Goal: Task Accomplishment & Management: Manage account settings

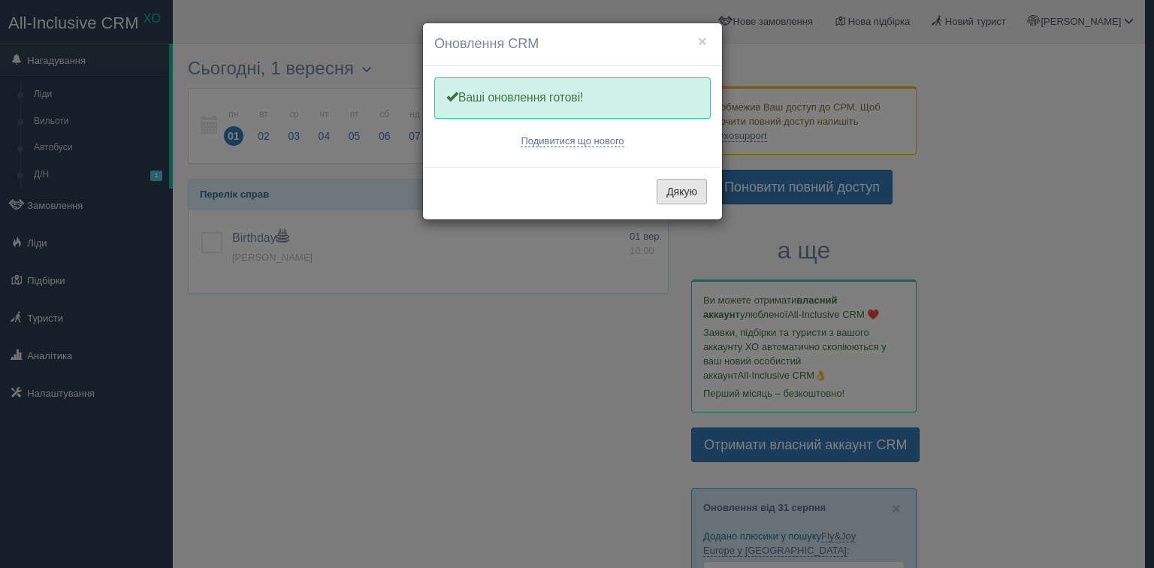
click at [683, 186] on button "Дякую" at bounding box center [682, 192] width 50 height 26
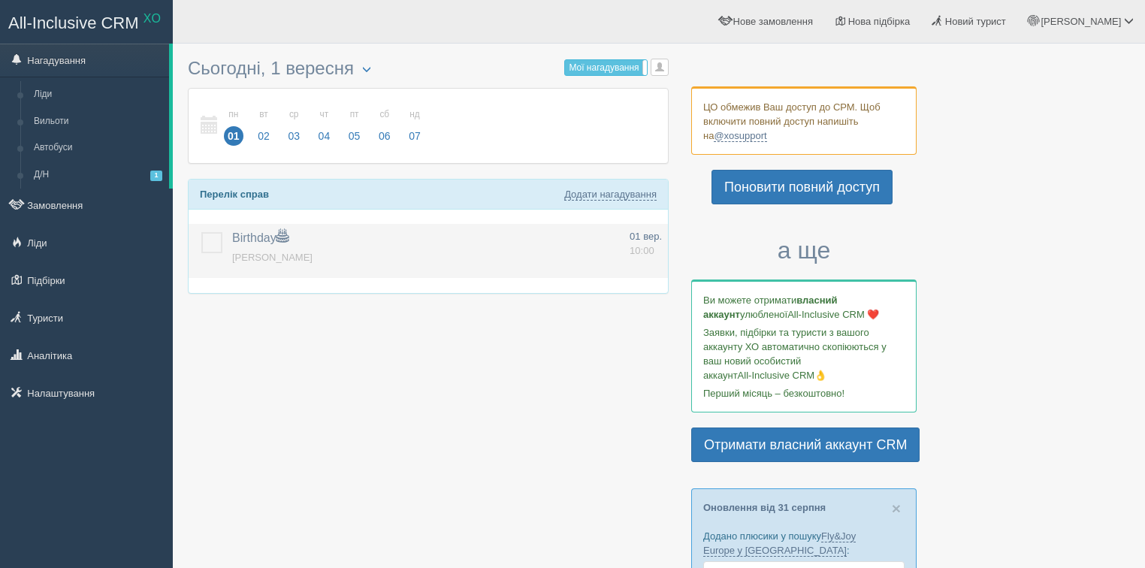
click at [201, 232] on label at bounding box center [201, 232] width 0 height 0
click at [0, 0] on input "checkbox" at bounding box center [0, 0] width 0 height 0
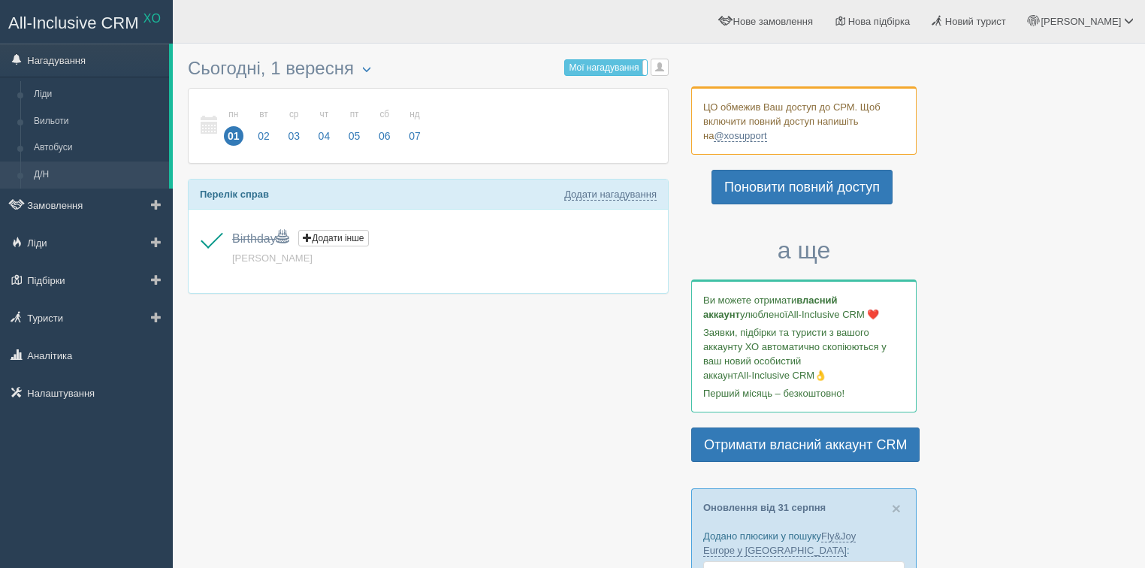
click at [83, 183] on link "Д/Н" at bounding box center [98, 175] width 142 height 27
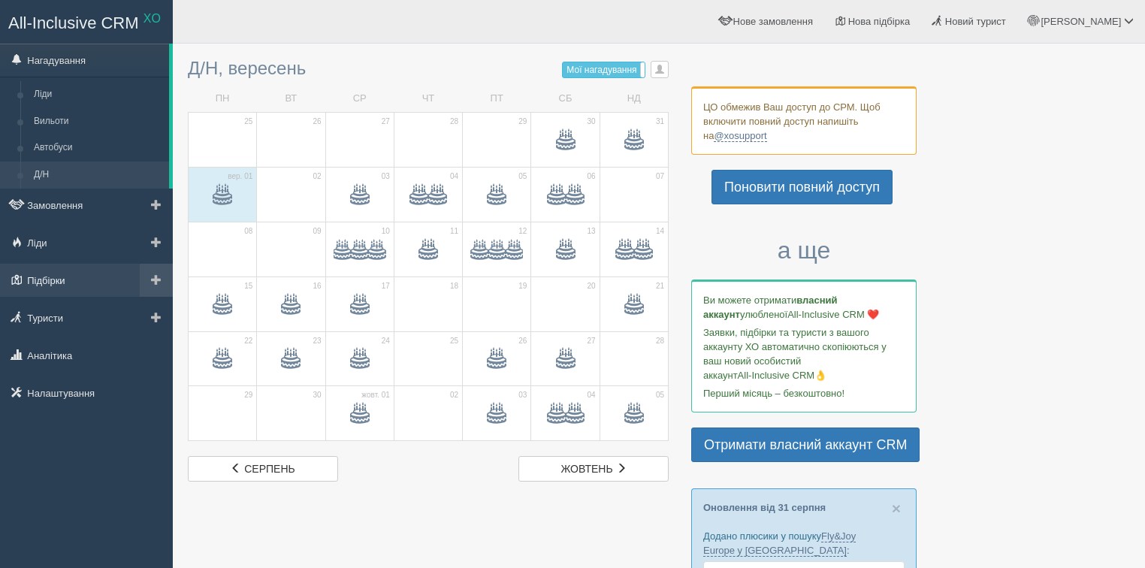
click at [80, 286] on link "Підбірки" at bounding box center [86, 280] width 173 height 33
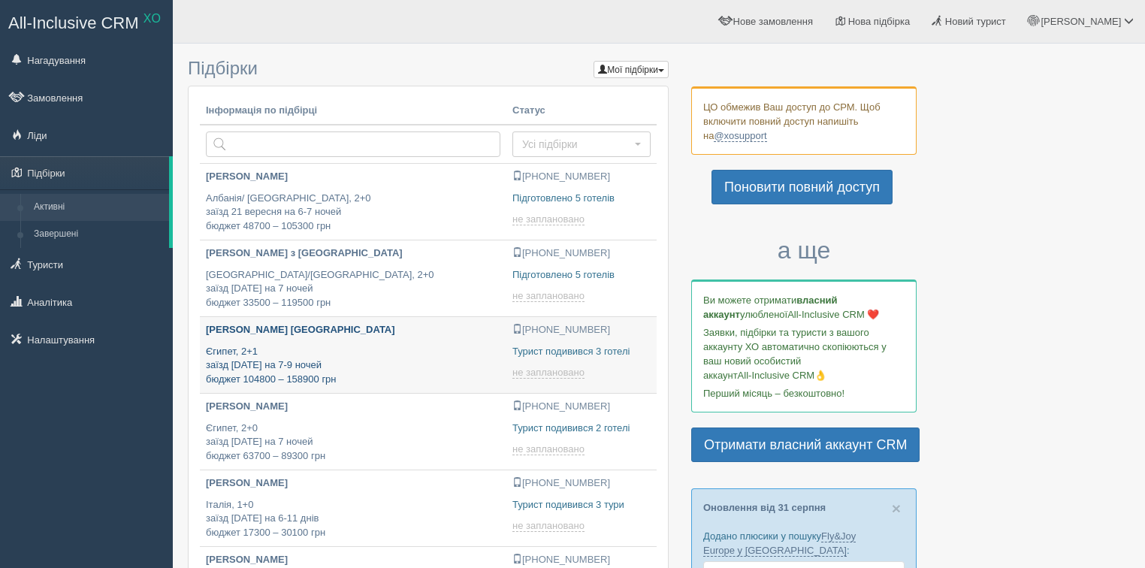
type input "2025-09-01 12:40"
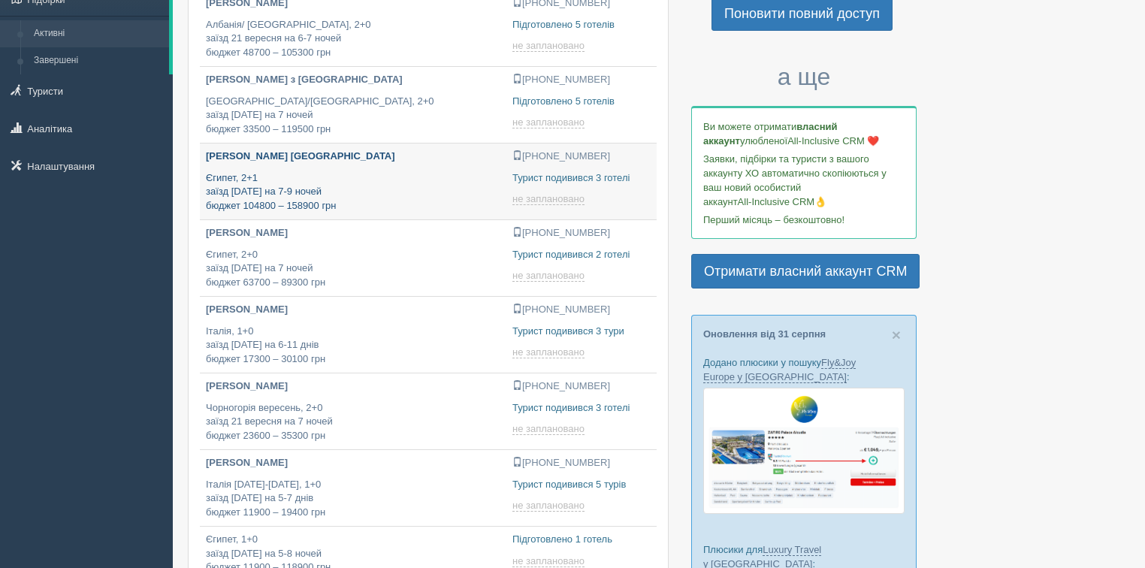
scroll to position [180, 0]
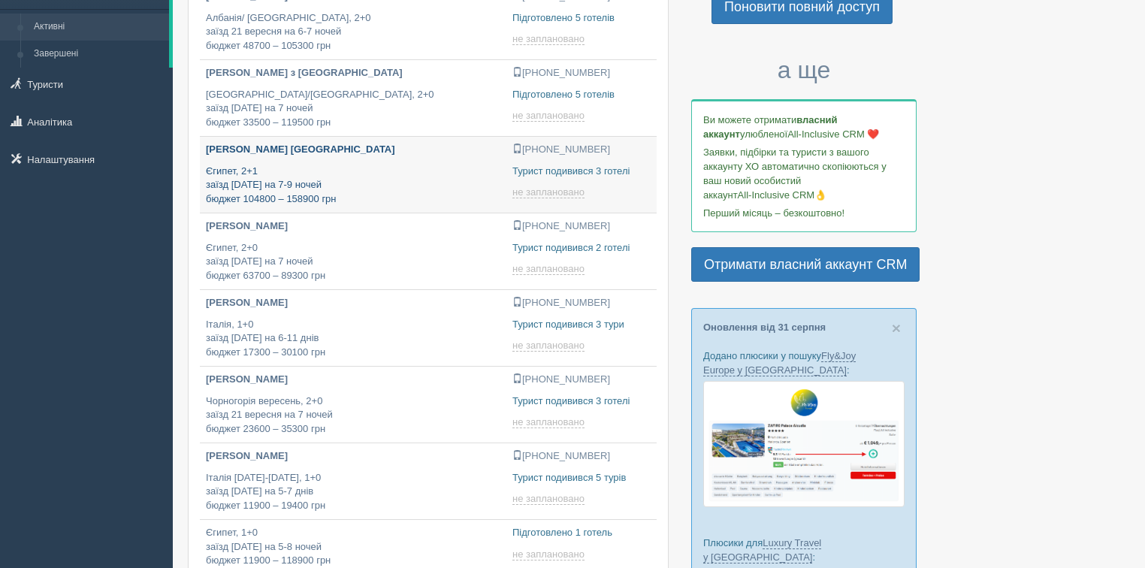
type input "2025-09-01 23:30"
type input "2025-09-01 12:00"
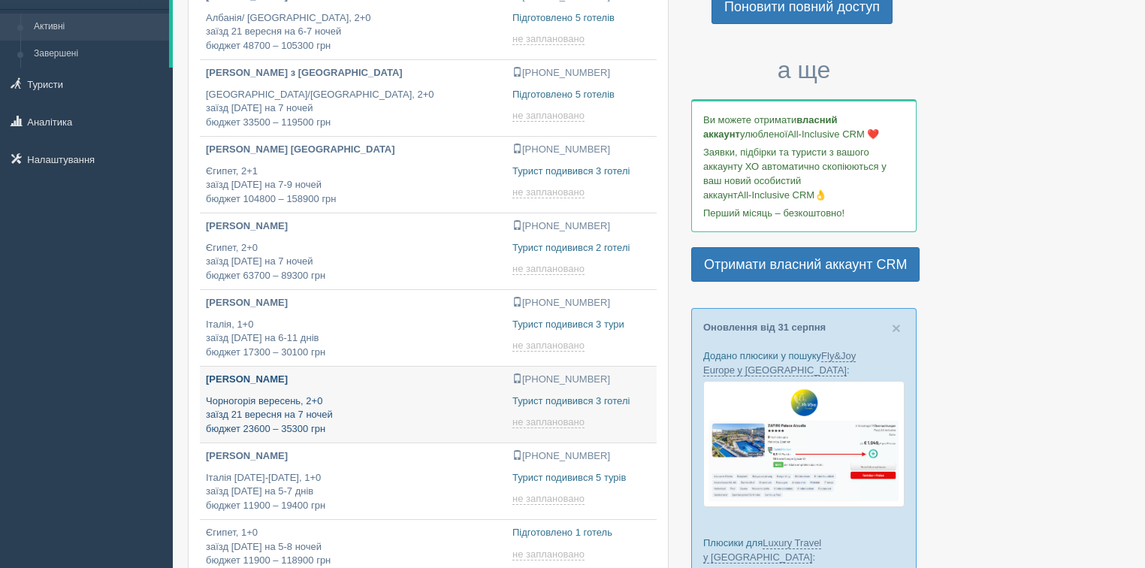
type input "2025-09-01 15:15"
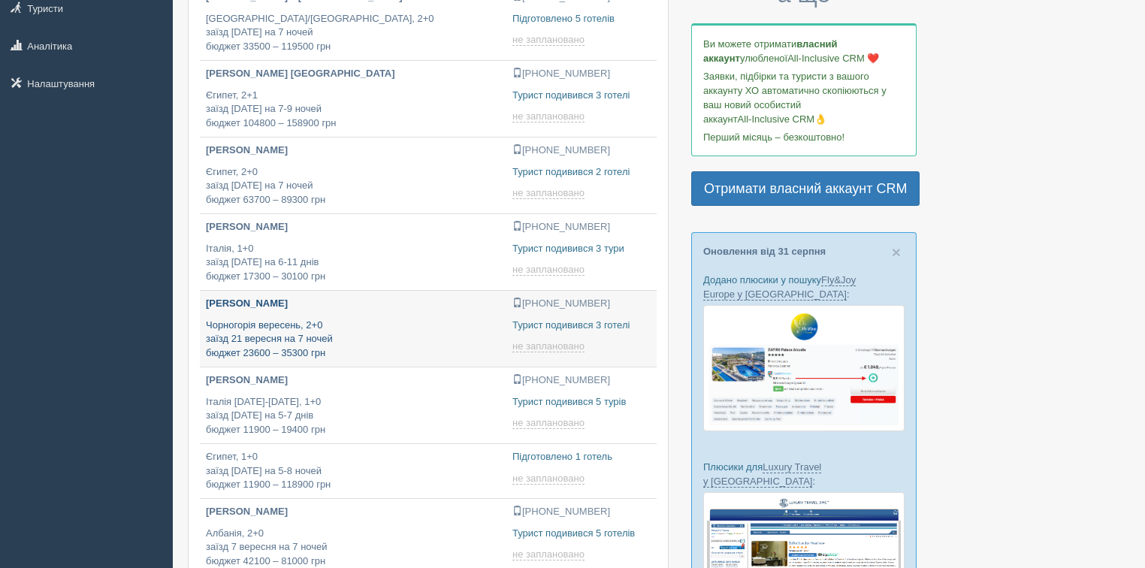
scroll to position [301, 0]
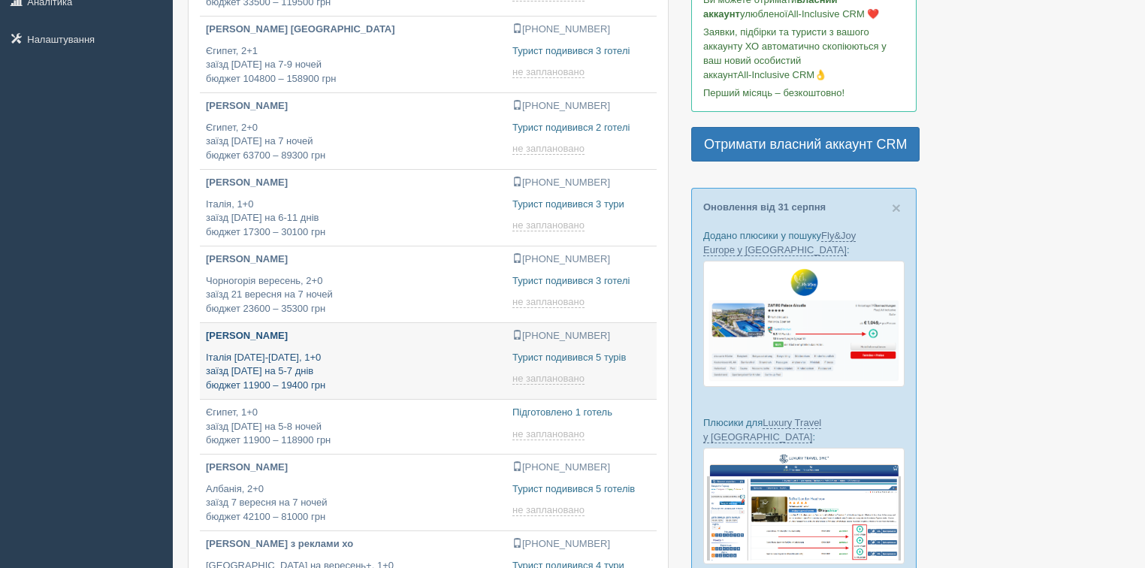
type input "2025-09-01 14:25"
click at [396, 370] on p "Італія 19-27 вересня, 1+0 заїзд 18 вересня на 5-7 днів бюджет 11900 – 19400 грн" at bounding box center [353, 372] width 295 height 42
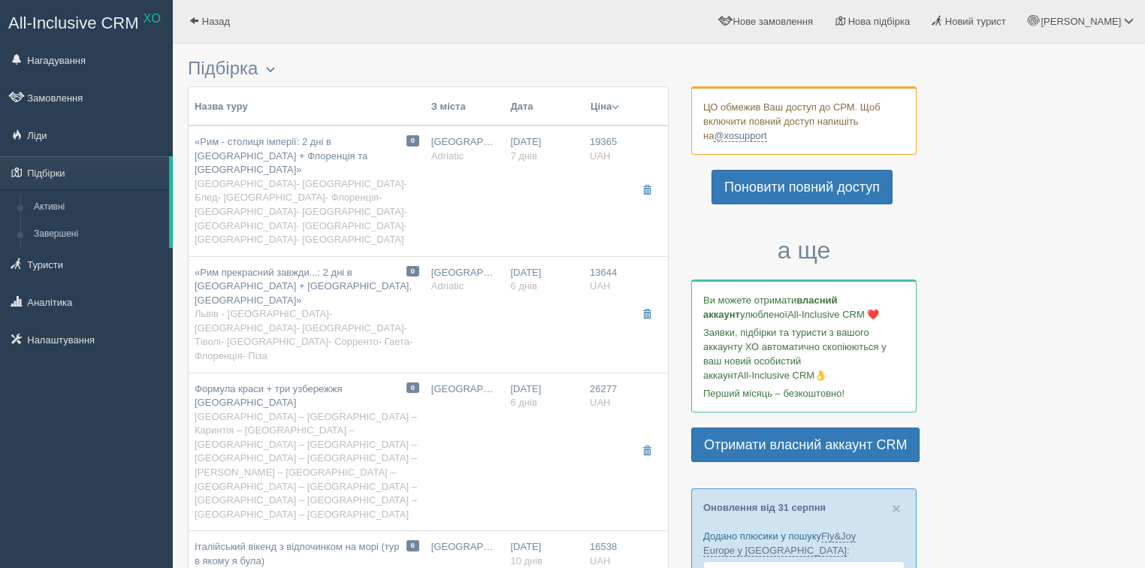
click at [513, 24] on ul "Ірина Мій профіль Моя аналітика Для туристів Допомога Вихід" at bounding box center [804, 21] width 681 height 43
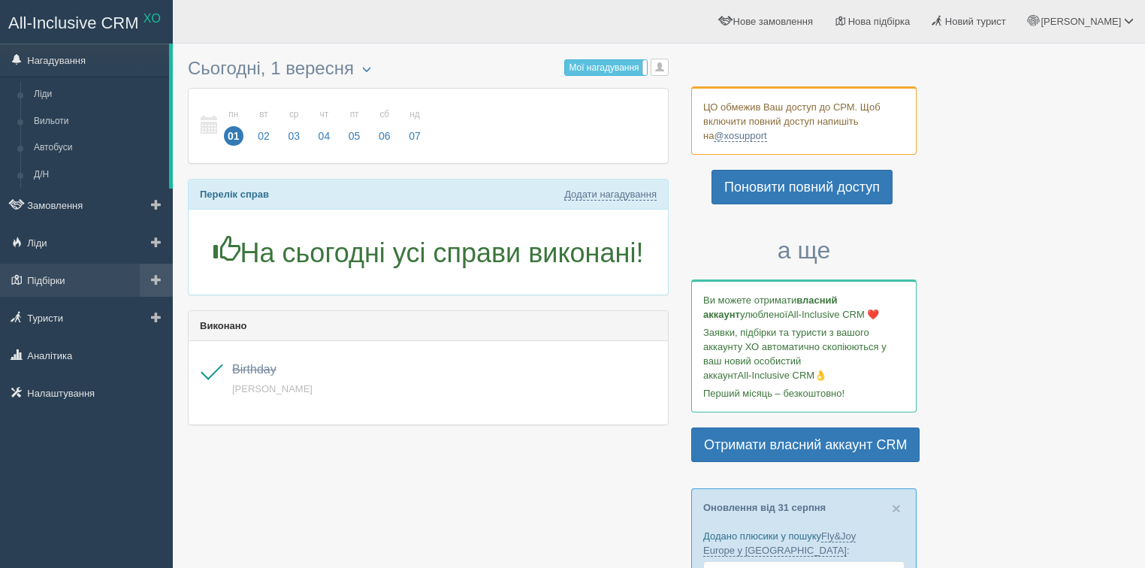
click at [156, 276] on span at bounding box center [156, 279] width 11 height 11
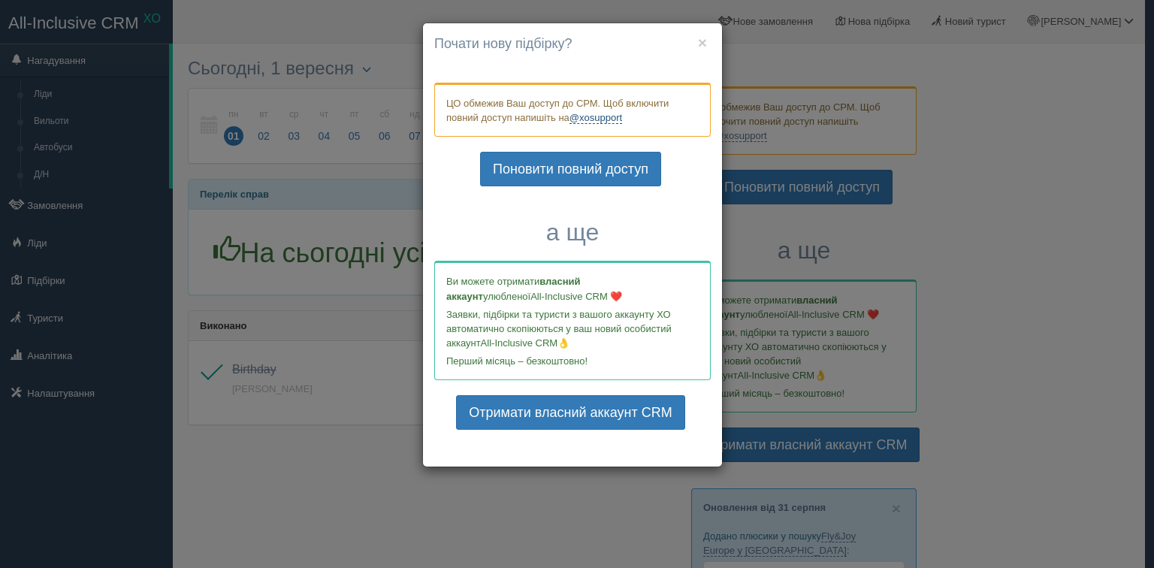
click at [601, 114] on link "@xosupport" at bounding box center [596, 118] width 53 height 12
click at [638, 165] on link "Поновити повний доступ" at bounding box center [570, 169] width 181 height 35
click at [700, 42] on button "×" at bounding box center [702, 43] width 9 height 16
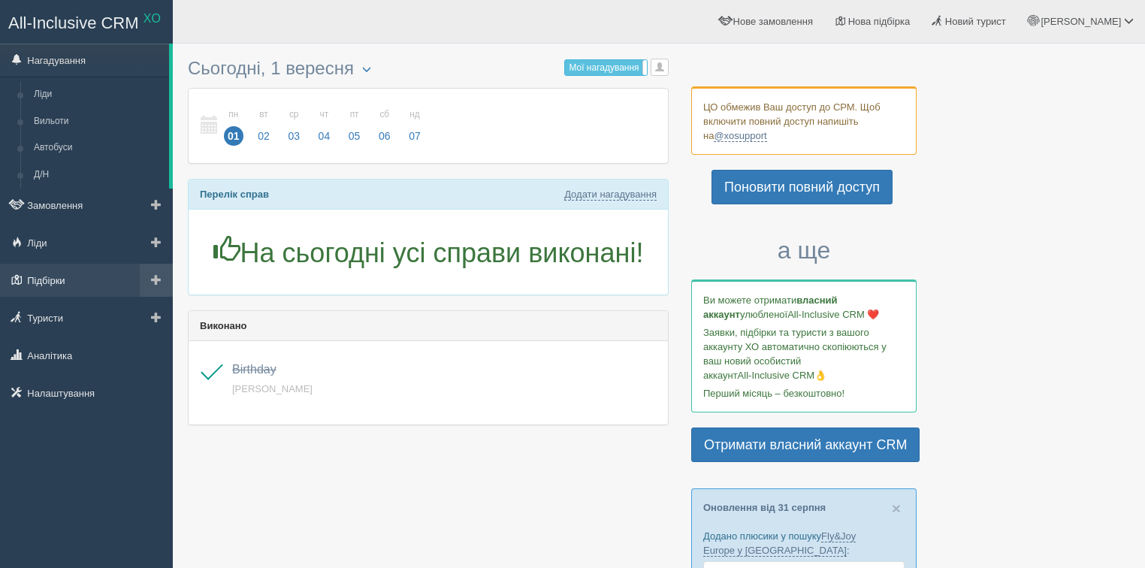
click at [83, 283] on link "Підбірки" at bounding box center [86, 280] width 173 height 33
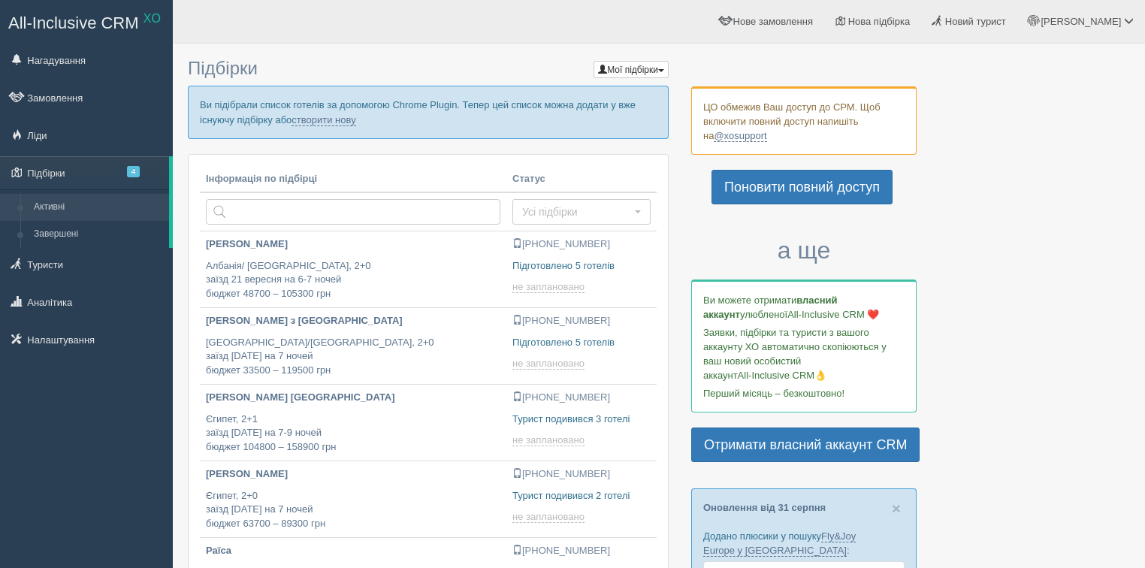
type input "[DATE] 12:40"
click at [246, 204] on input "text" at bounding box center [353, 212] width 295 height 26
paste input "380994222210"
type input "380994222210"
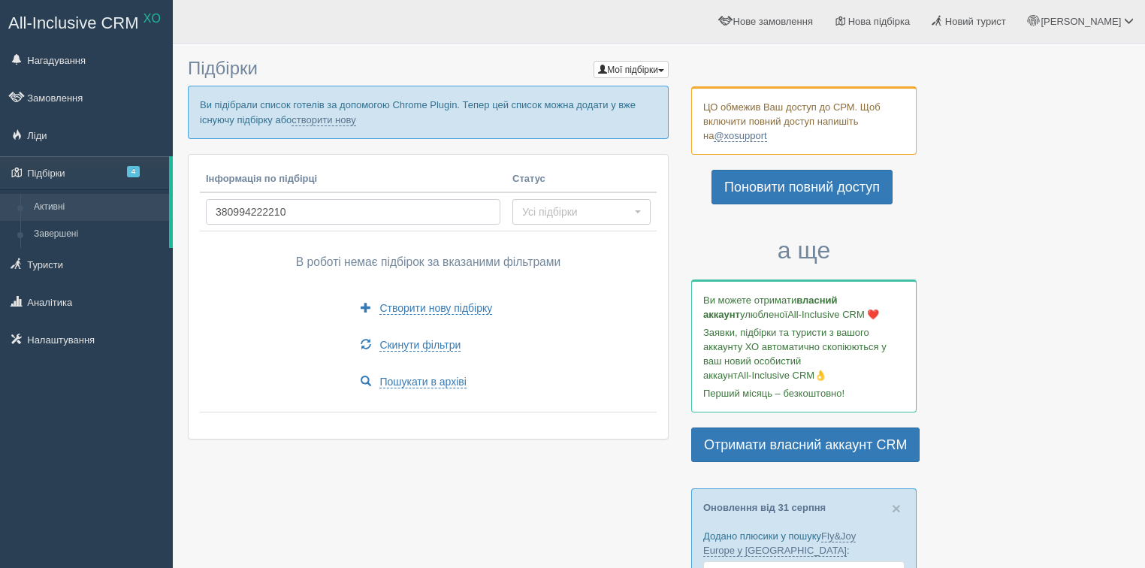
drag, startPoint x: 279, startPoint y: 209, endPoint x: 192, endPoint y: 201, distance: 86.8
click at [192, 201] on div "Інформація по підбірці Статус 380994222210 Усі підбірки Усі підбірки Турист виз…" at bounding box center [428, 297] width 479 height 284
type input "[PERSON_NAME]"
click at [159, 167] on span at bounding box center [156, 172] width 11 height 11
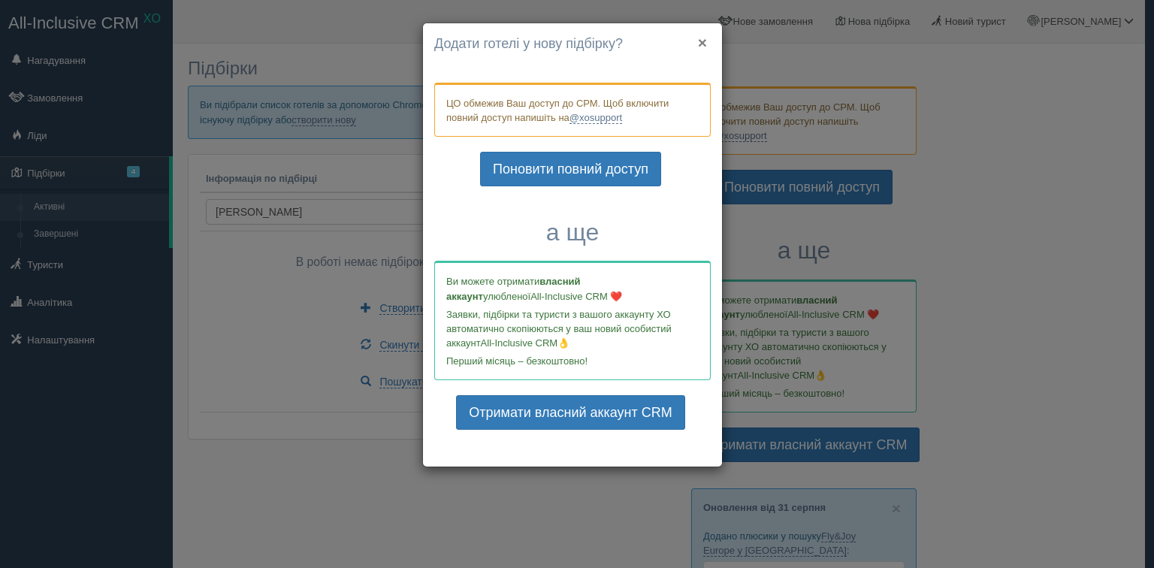
click at [703, 44] on button "×" at bounding box center [702, 43] width 9 height 16
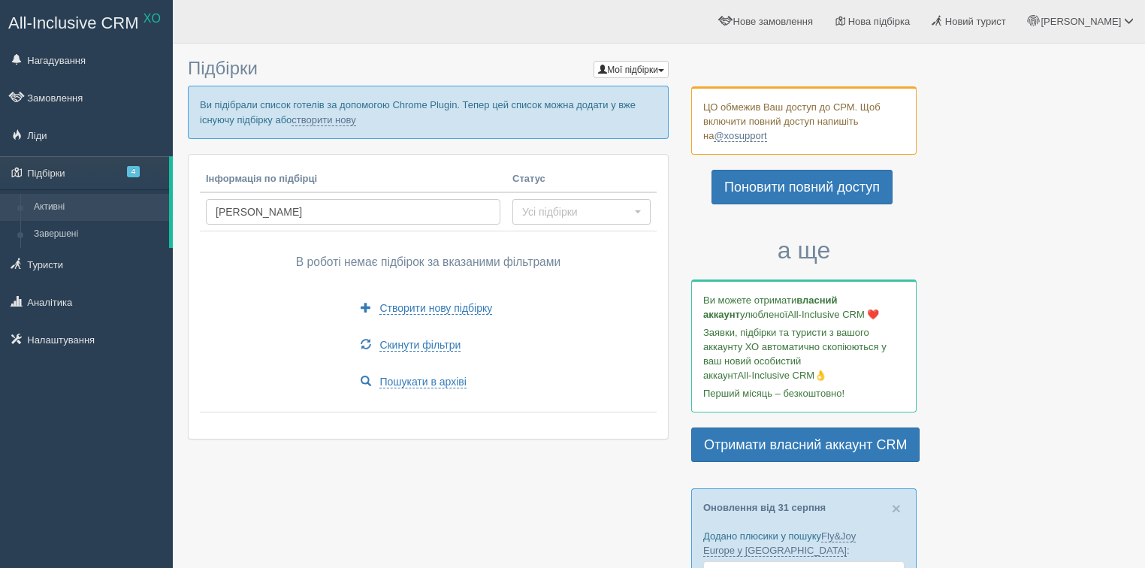
click at [325, 487] on div at bounding box center [659, 558] width 942 height 1014
click at [443, 307] on span "Створити нову підбірку" at bounding box center [436, 308] width 113 height 13
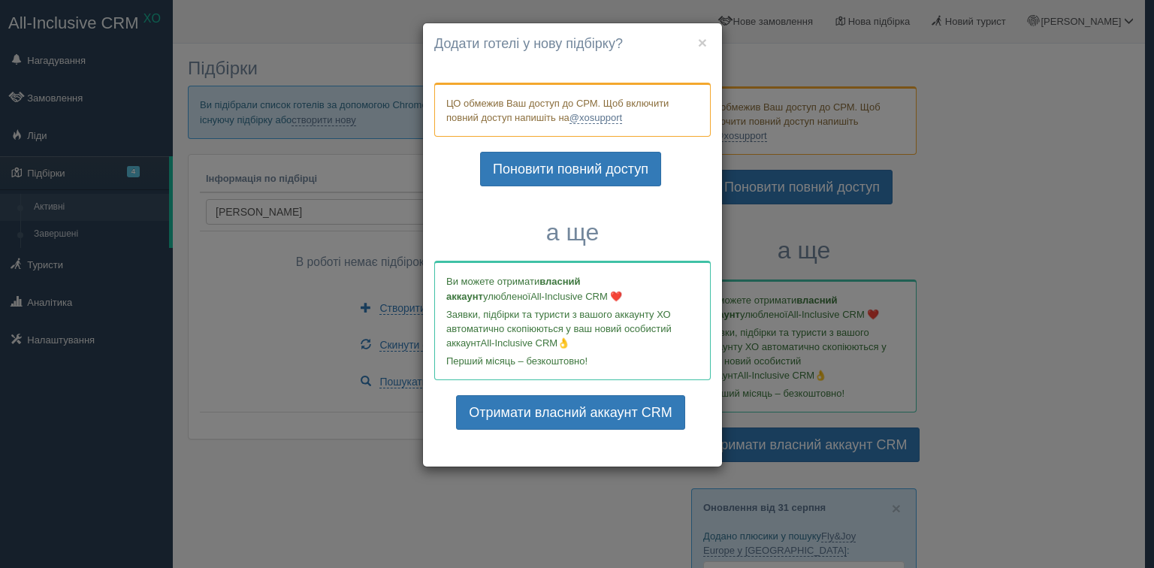
drag, startPoint x: 413, startPoint y: 522, endPoint x: 443, endPoint y: 460, distance: 69.6
click at [420, 506] on div "× Почати нову підбірку? Додати готелі у нову підбірку? ЦО обмежив Ваш доступ до…" at bounding box center [577, 284] width 1154 height 568
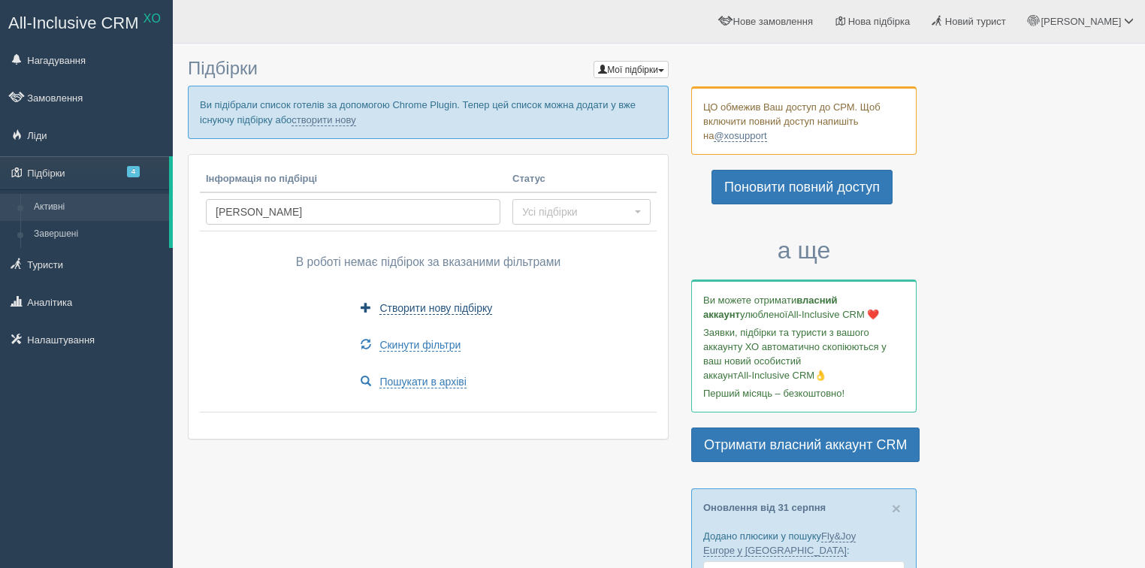
click at [442, 312] on span "Створити нову підбірку" at bounding box center [436, 308] width 113 height 13
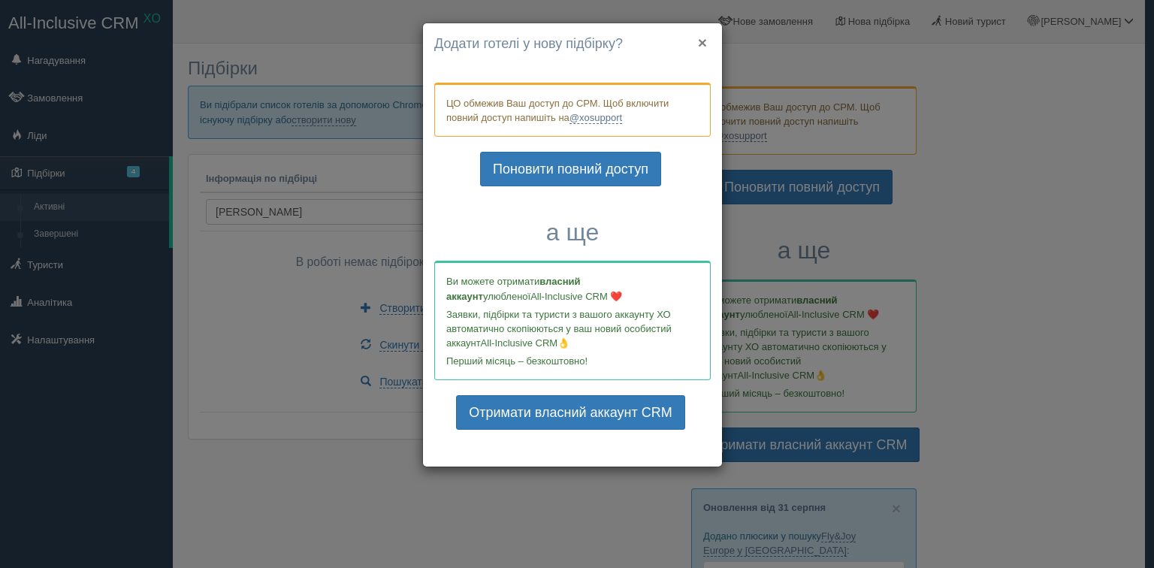
click at [703, 39] on button "×" at bounding box center [702, 43] width 9 height 16
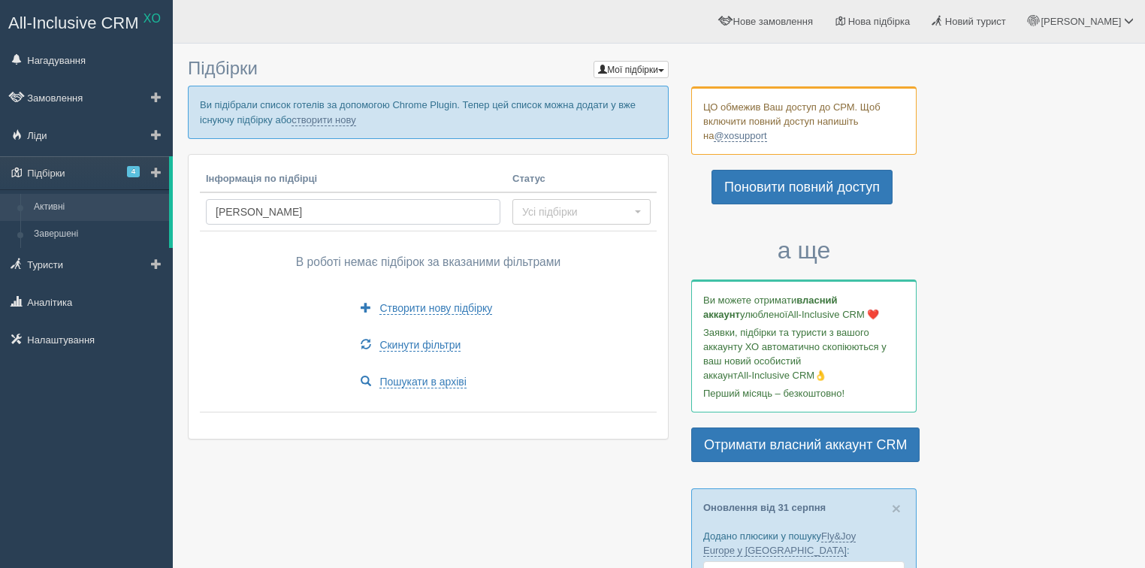
drag, startPoint x: 296, startPoint y: 211, endPoint x: 123, endPoint y: 215, distance: 172.9
click at [123, 215] on div "All-Inclusive CRM XO Нагадування Замовлення Ліди 4" at bounding box center [572, 565] width 1145 height 1130
type input "ольга"
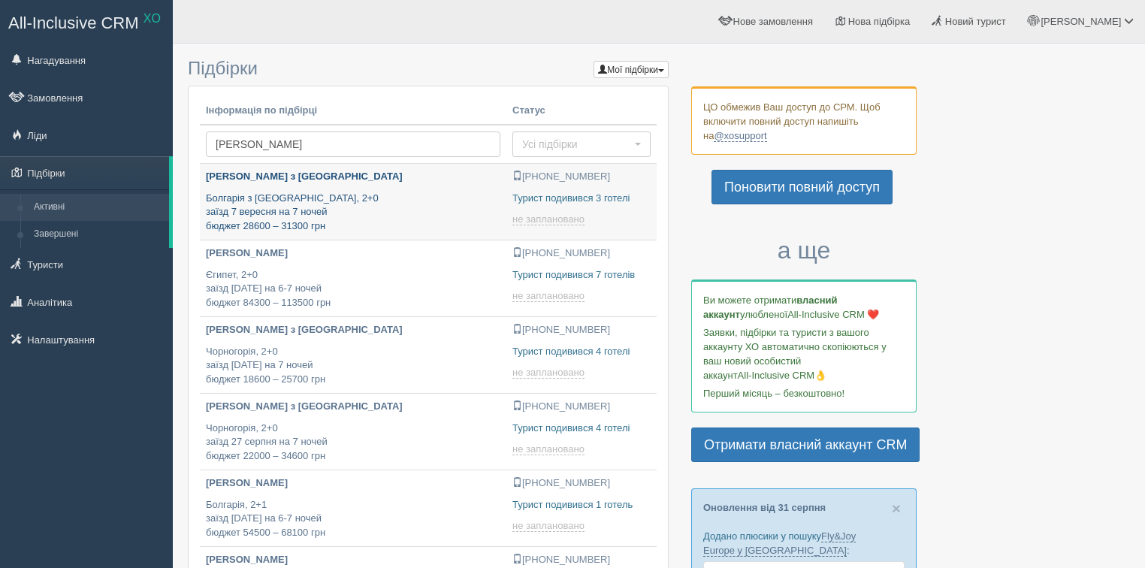
type input "[DATE] 16:30"
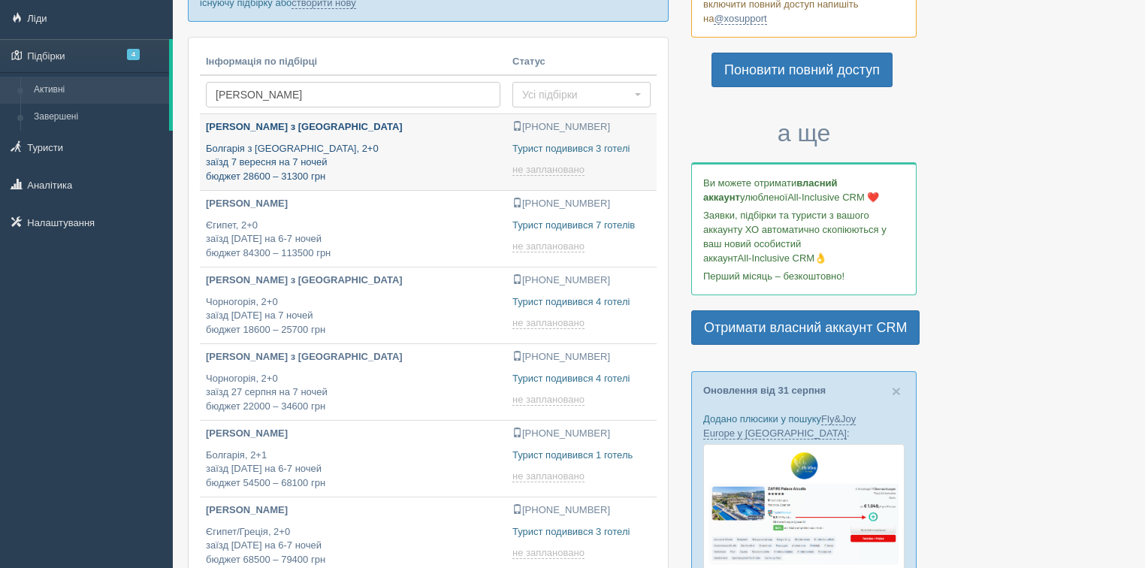
scroll to position [120, 0]
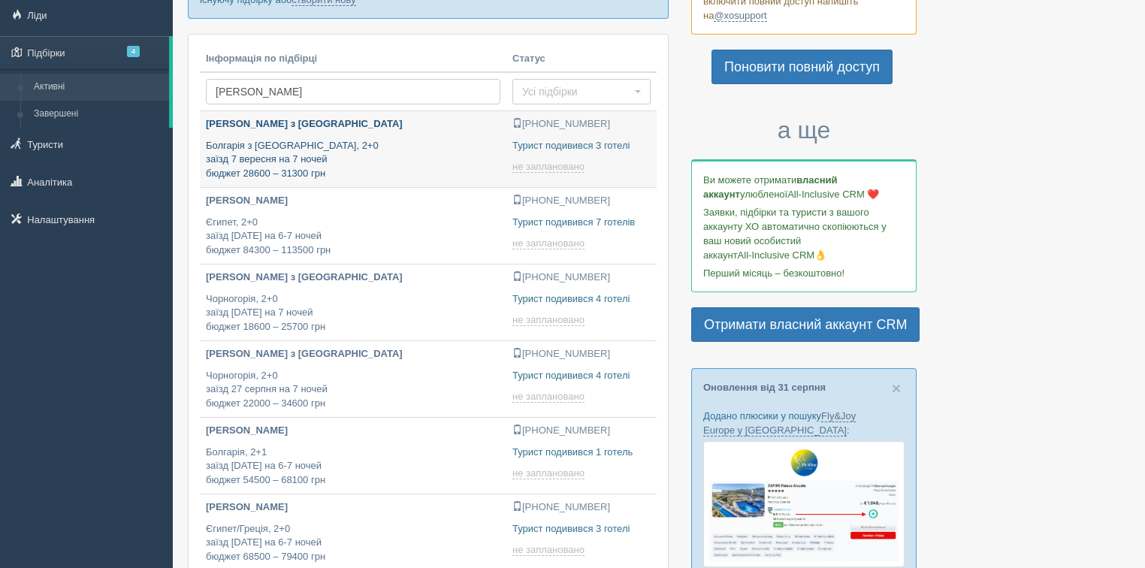
type input "[DATE] 13:20"
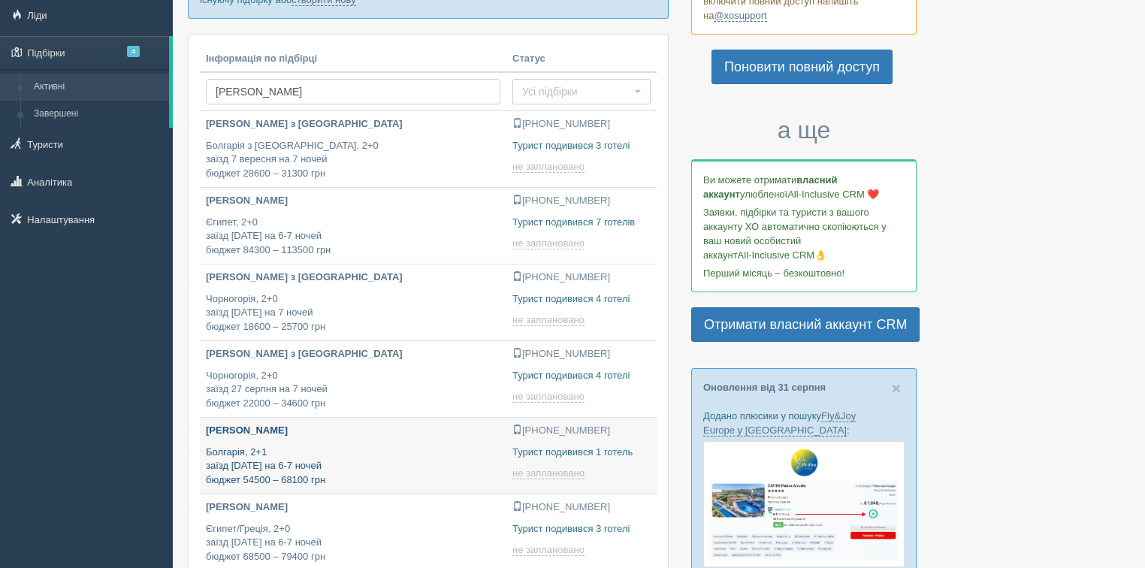
type input "[DATE] 18:35"
type input "[DATE] 13:45"
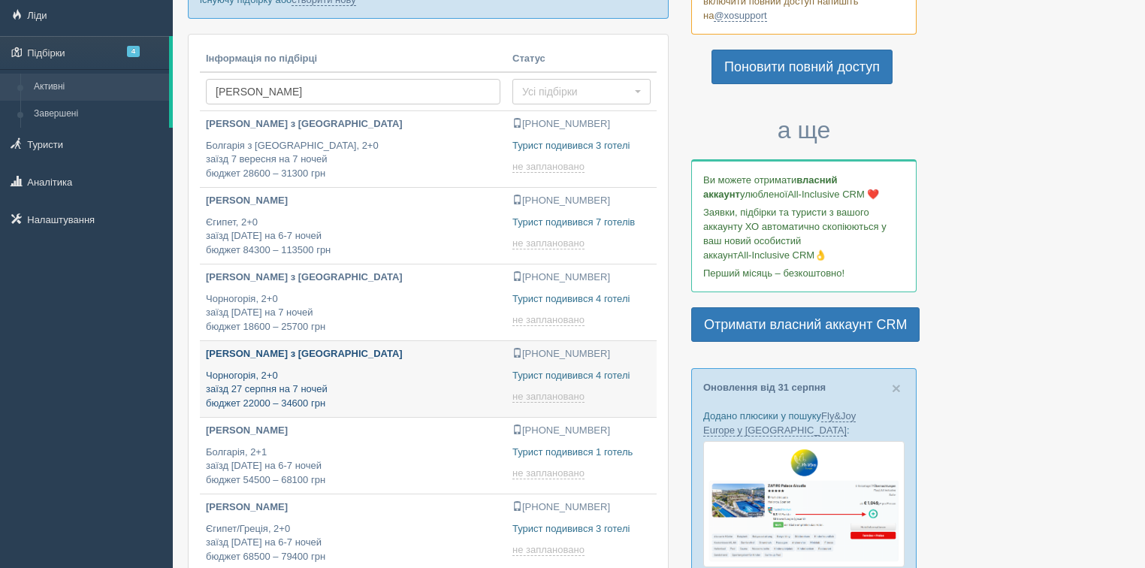
click at [394, 369] on p "Чорногорія, 2+0 заїзд 27 серпня на 7 ночей бюджет 22000 – 34600 грн" at bounding box center [353, 390] width 295 height 42
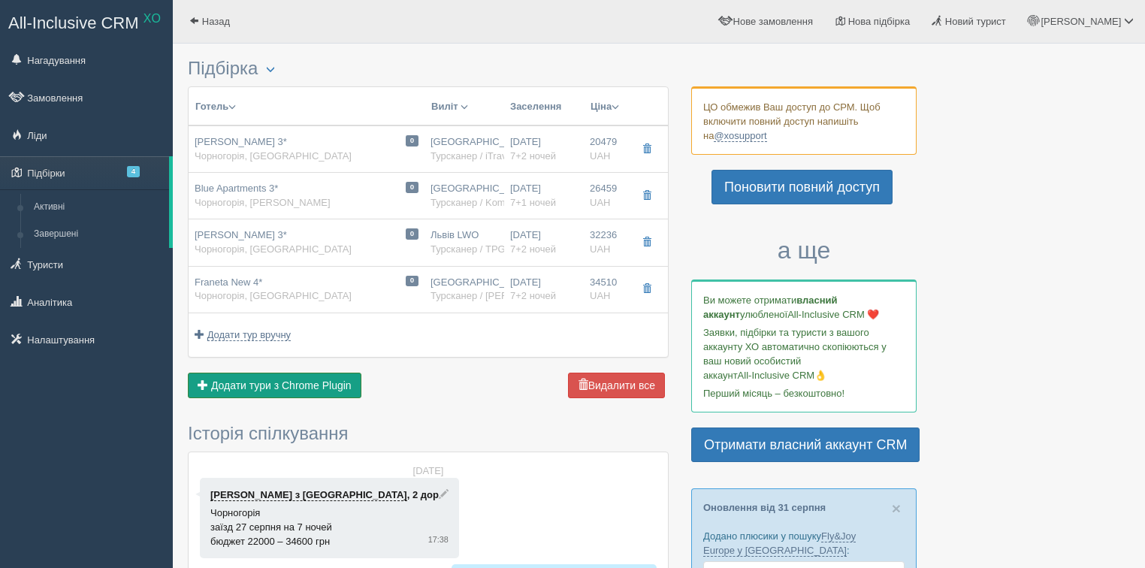
click at [328, 373] on button "Додати з Plugin Додати тури з Chrome Plugin" at bounding box center [275, 386] width 174 height 26
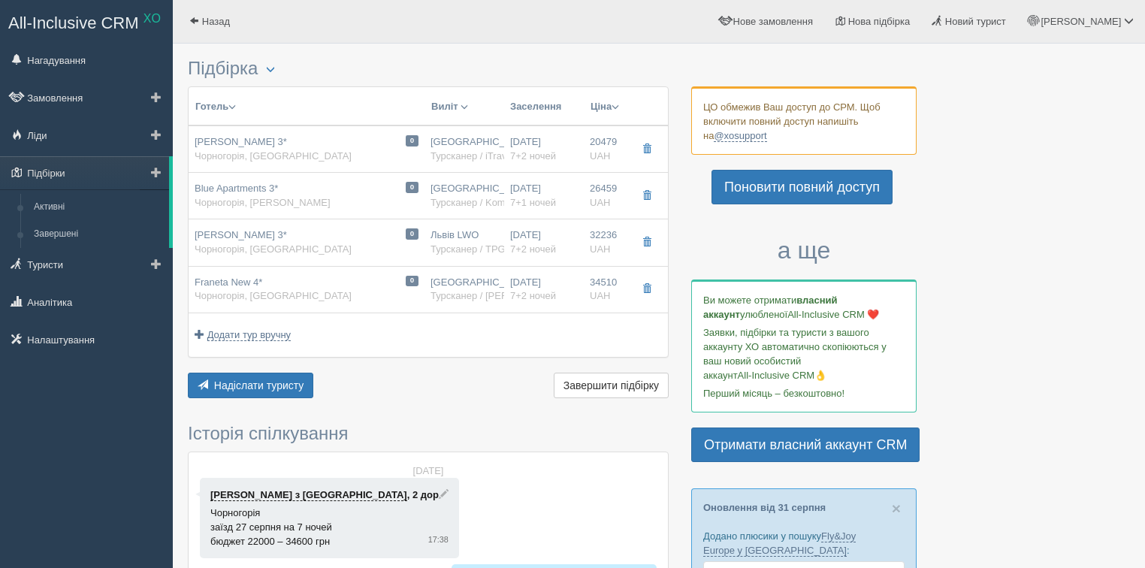
click at [153, 171] on span at bounding box center [156, 172] width 11 height 11
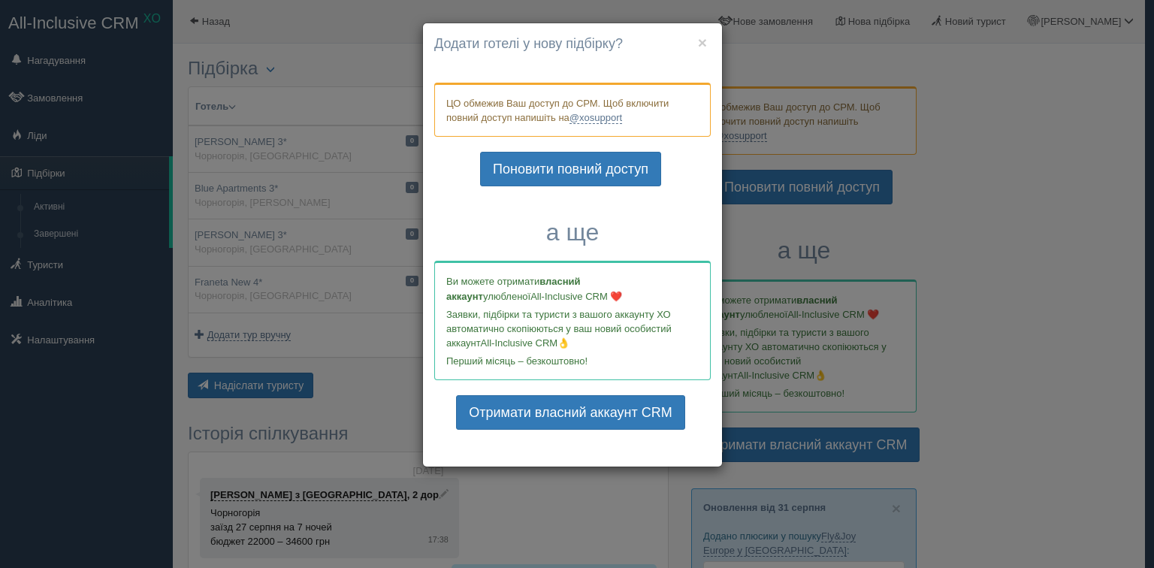
click at [375, 409] on div "× Почати нову підбірку? Додати готелі у нову підбірку? ЦО обмежив Ваш доступ до…" at bounding box center [577, 284] width 1154 height 568
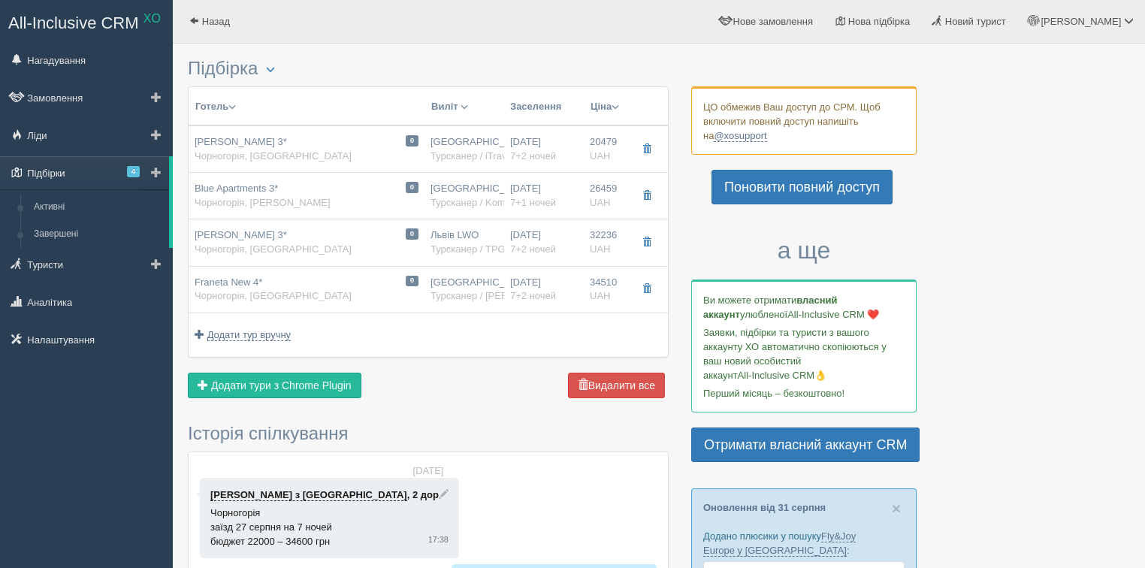
click at [58, 168] on link "Підбірки 4" at bounding box center [84, 172] width 169 height 33
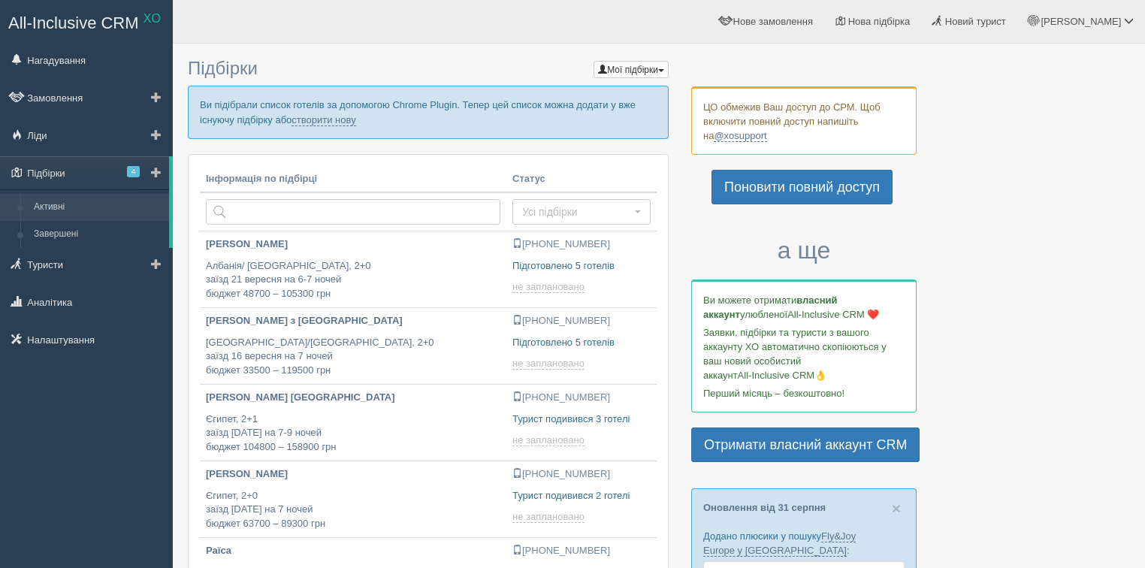
click at [156, 171] on span at bounding box center [156, 172] width 11 height 11
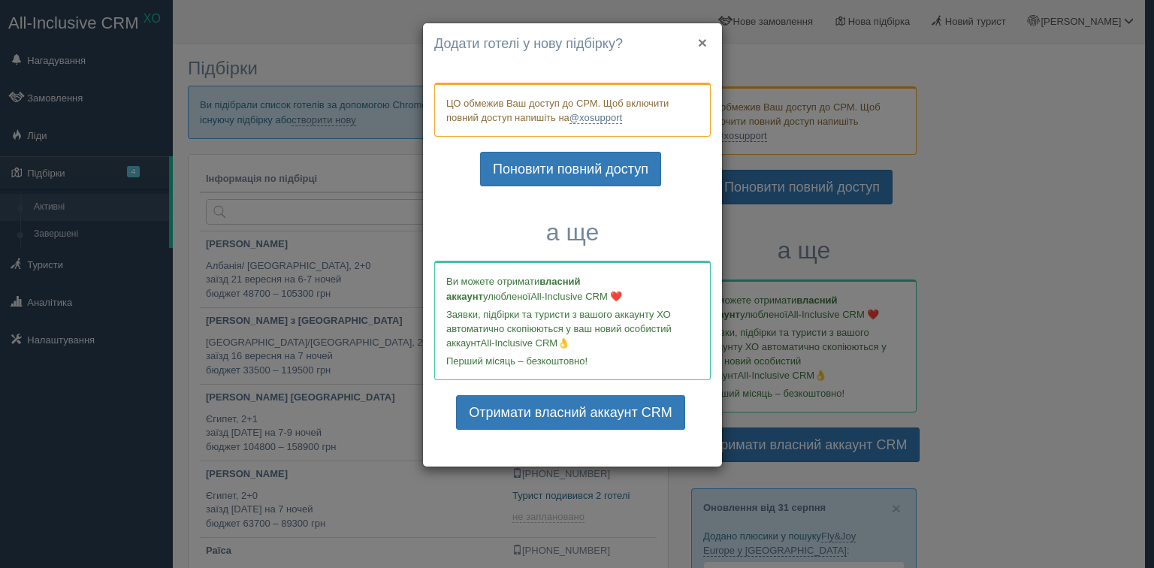
click at [703, 42] on button "×" at bounding box center [702, 43] width 9 height 16
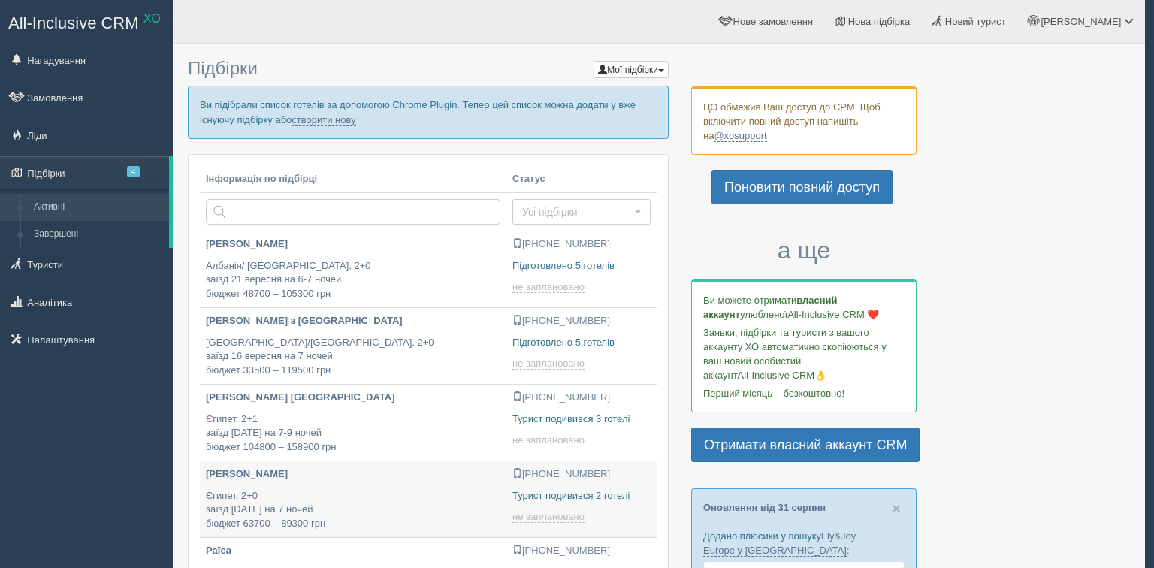
type input "2025-09-01 12:00"
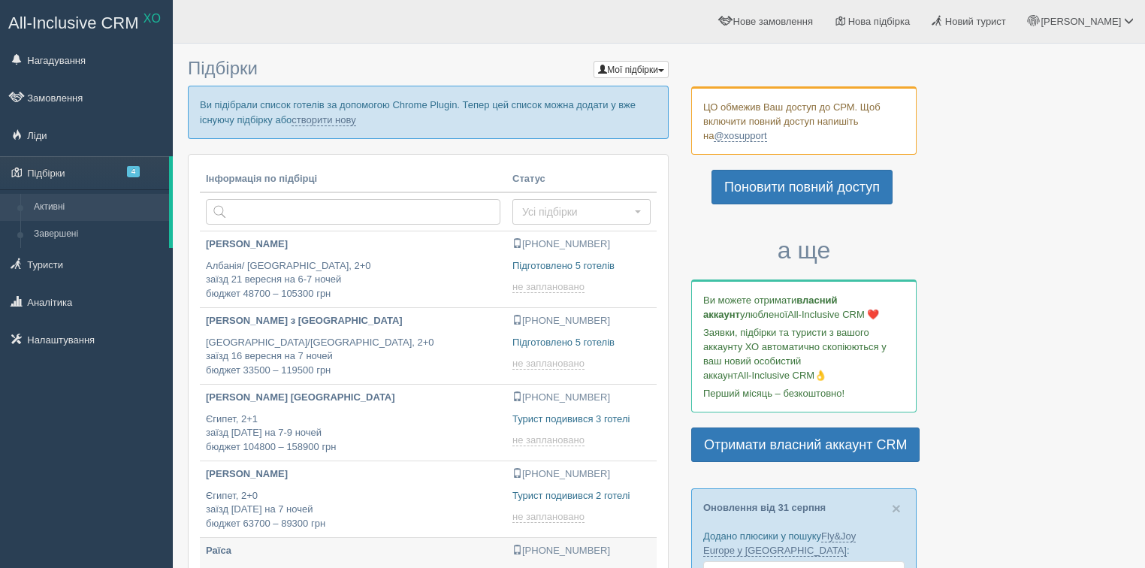
type input "2025-09-01 23:30"
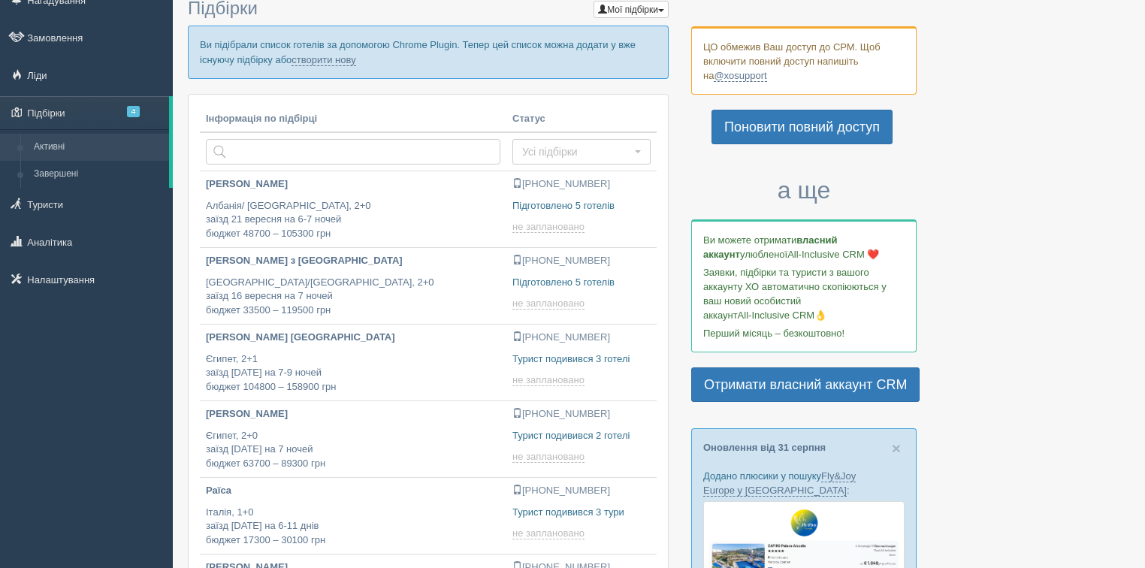
type input "2025-09-01 19:50"
click at [1038, 131] on div at bounding box center [659, 511] width 942 height 1040
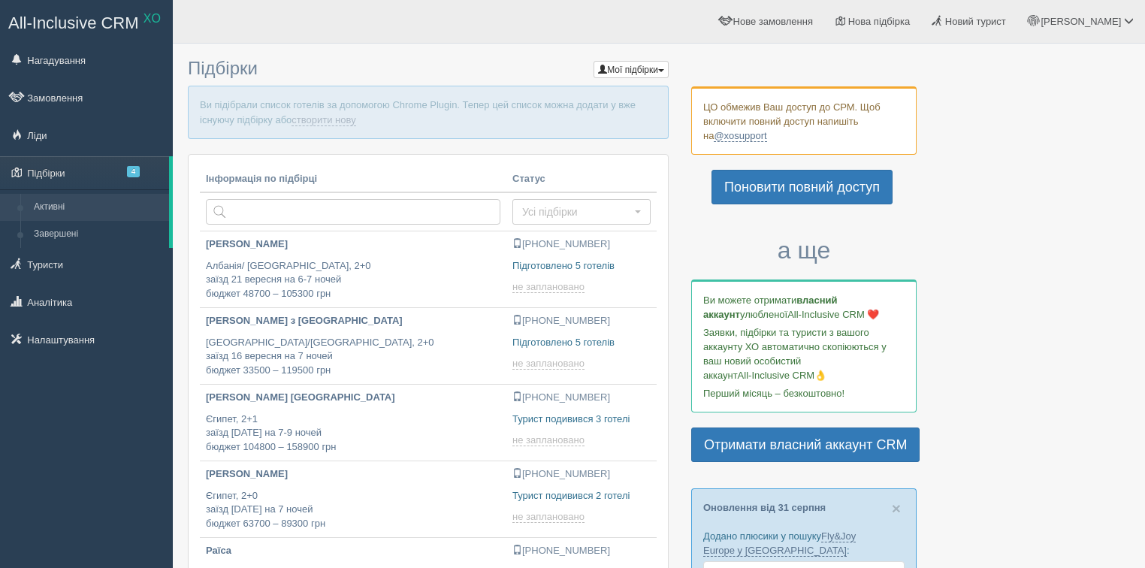
scroll to position [60, 0]
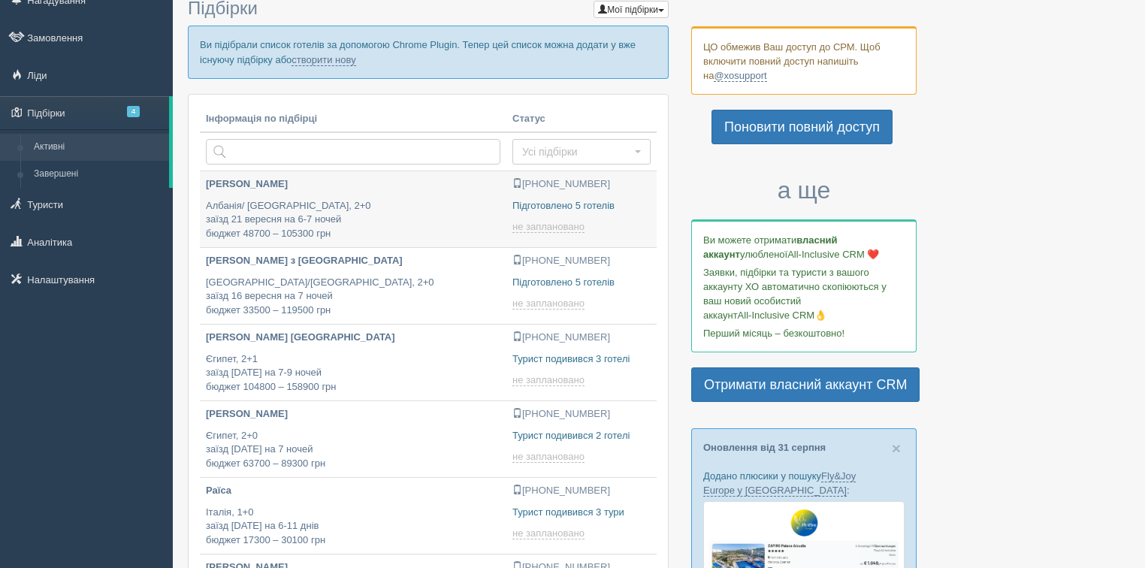
type input "[DATE] 21:20"
click at [327, 199] on p "Албанія/ [GEOGRAPHIC_DATA], 2+0 заїзд [DATE] на 6-7 ночей бюджет 48700 – 105300…" at bounding box center [353, 220] width 295 height 42
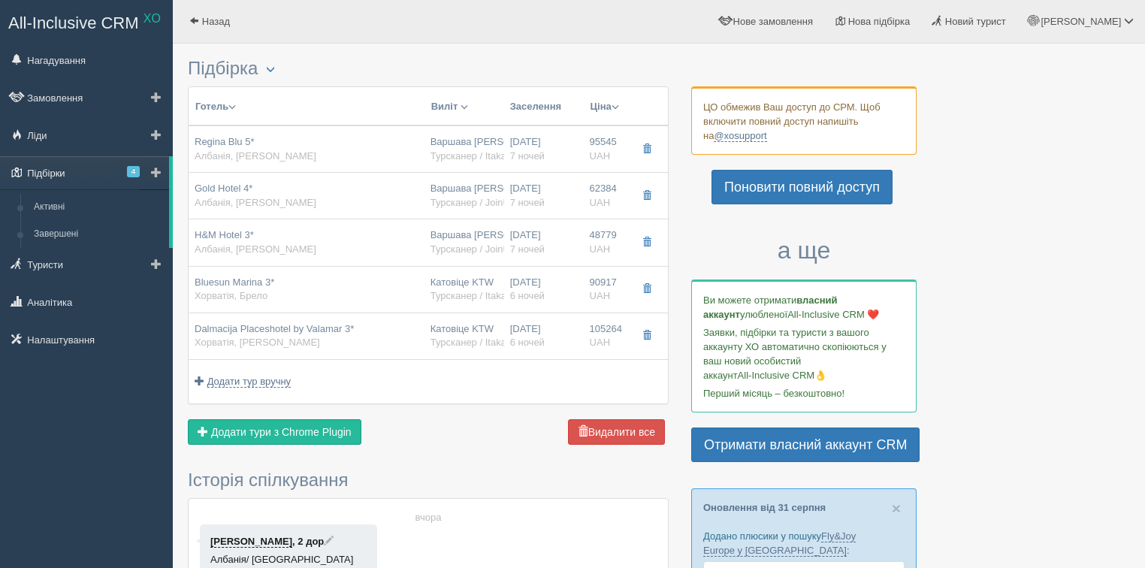
click at [68, 168] on link "Підбірки 4" at bounding box center [84, 172] width 169 height 33
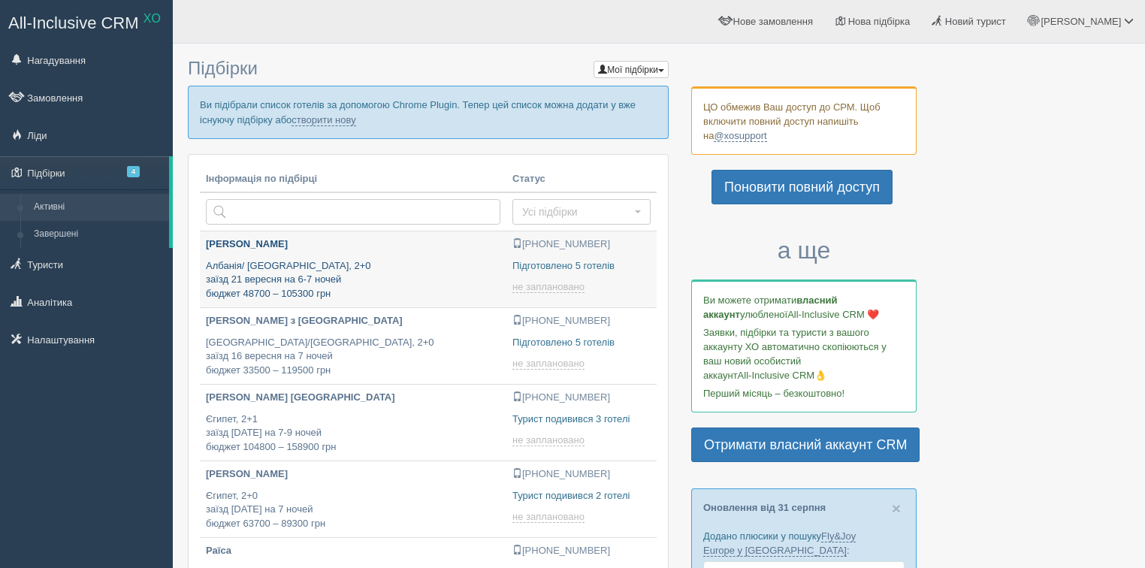
type input "[DATE] 21:20"
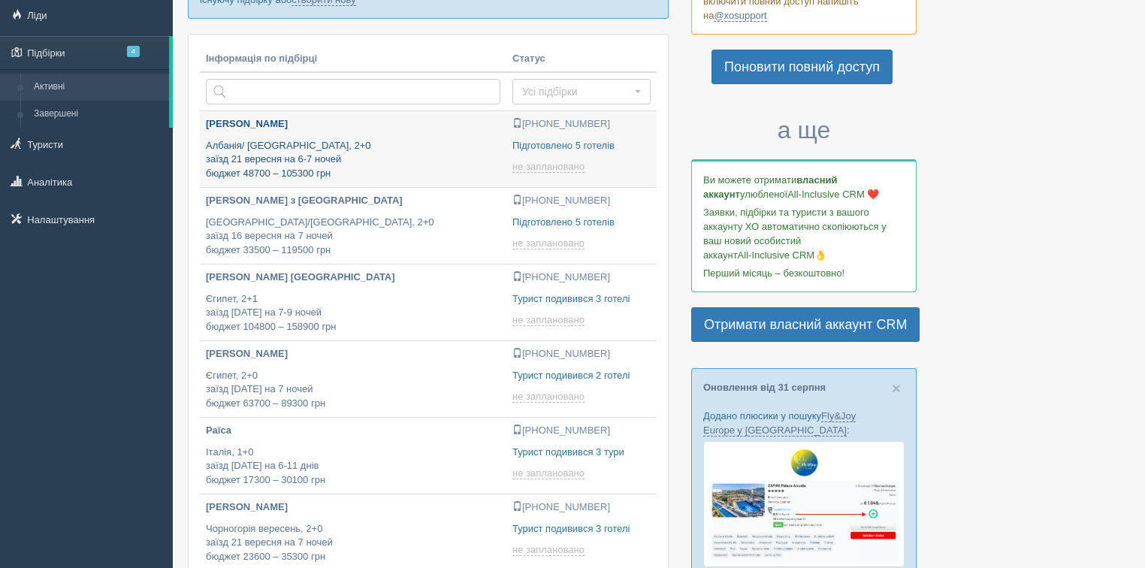
type input "[DATE] 12:40"
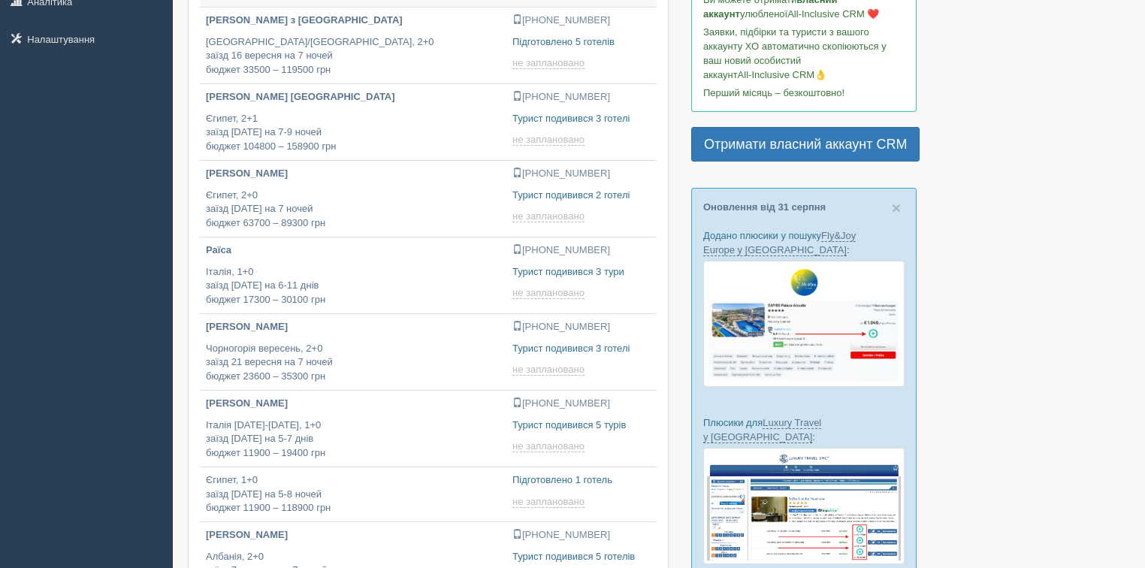
type input "[DATE] 23:30"
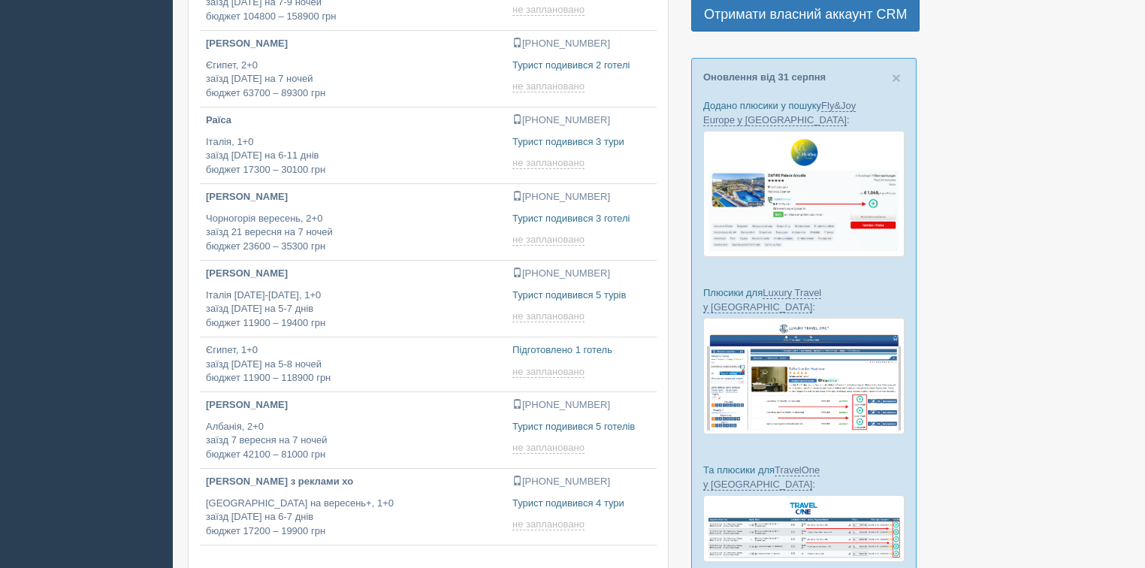
scroll to position [541, 0]
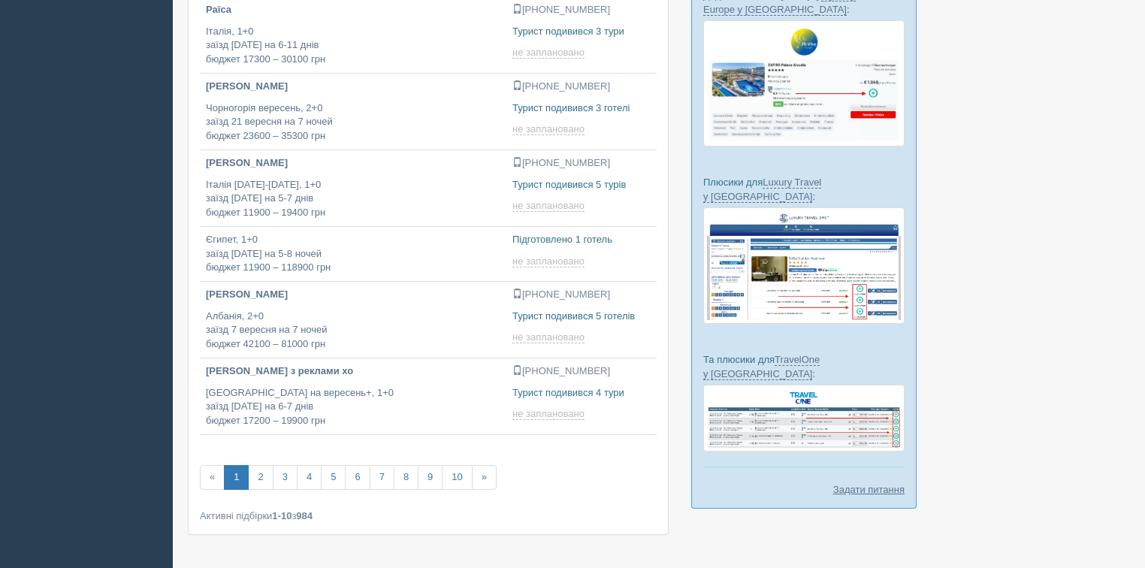
type input "[DATE] 14:20"
type input "[DATE] 12:45"
type input "2025-09-01 20:40"
click at [260, 469] on link "2" at bounding box center [260, 477] width 25 height 25
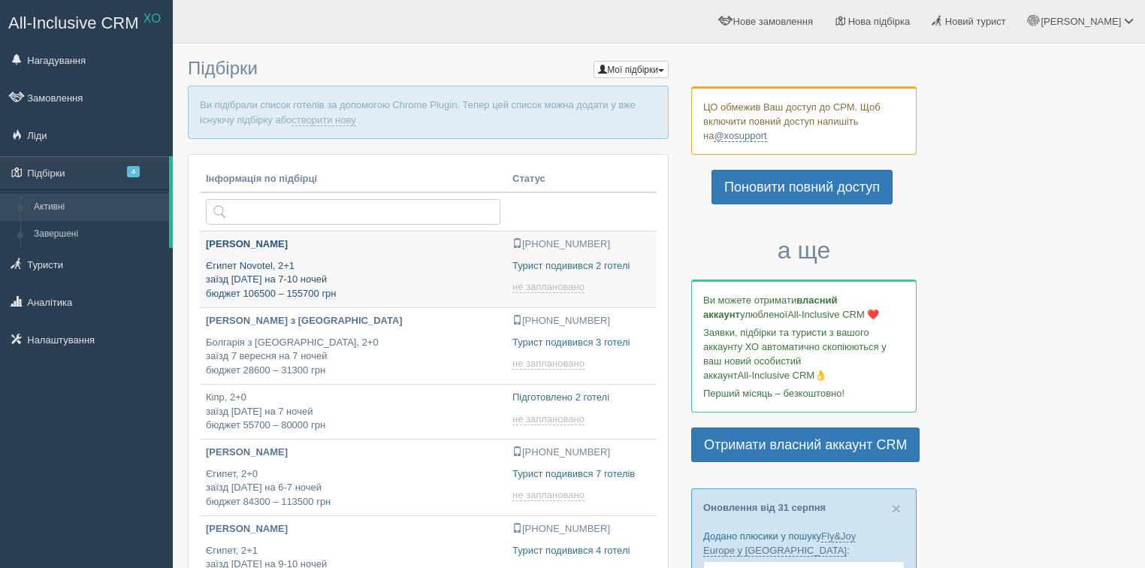
type input "[DATE] 19:50"
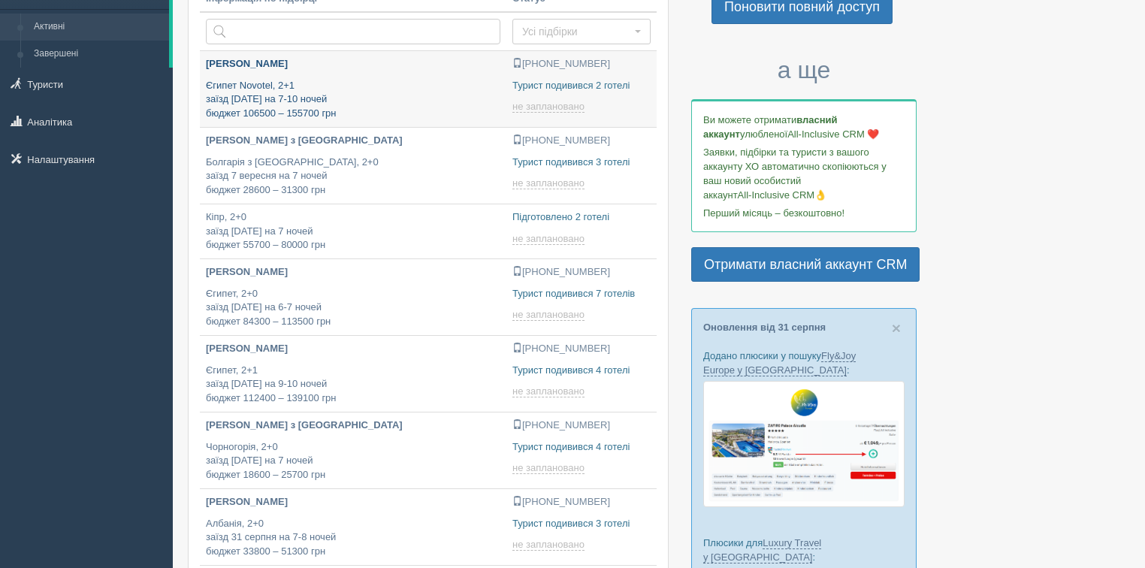
type input "[DATE] 15:00"
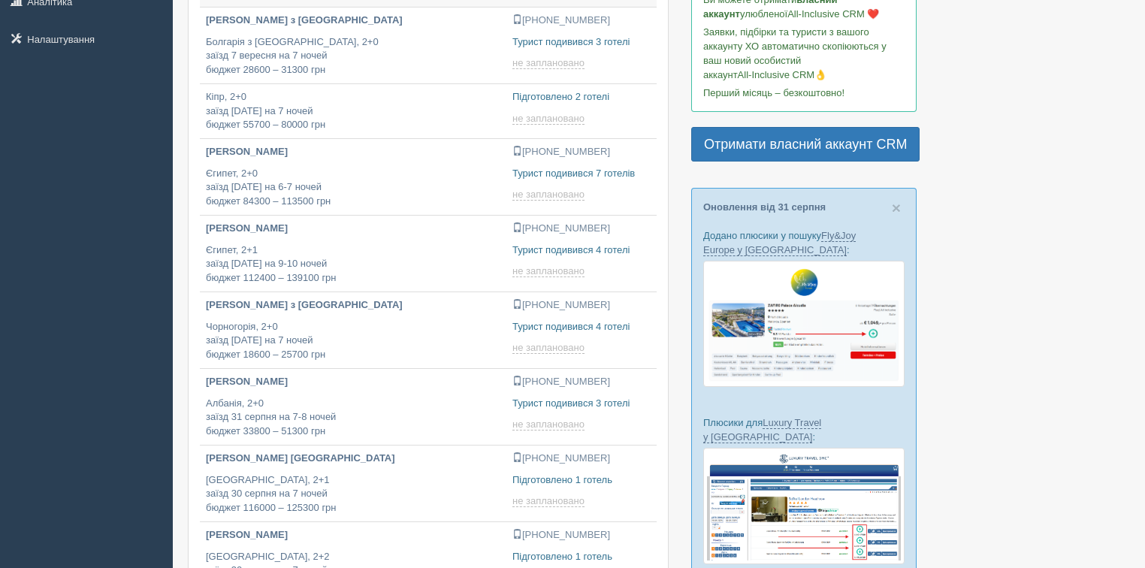
type input "[DATE] 13:20"
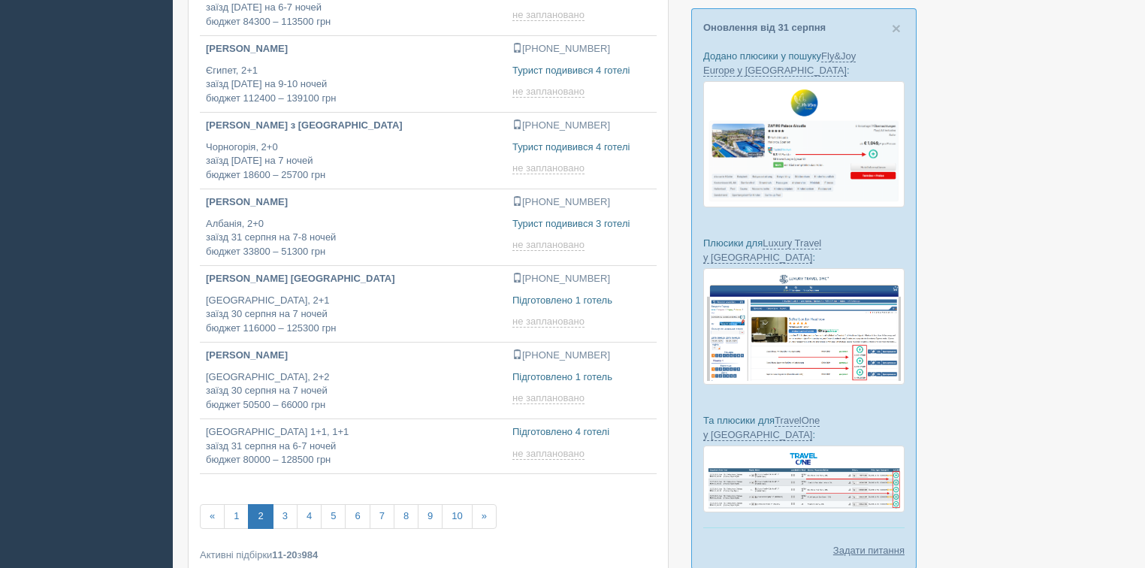
scroll to position [481, 0]
type input "2025-09-01 18:25"
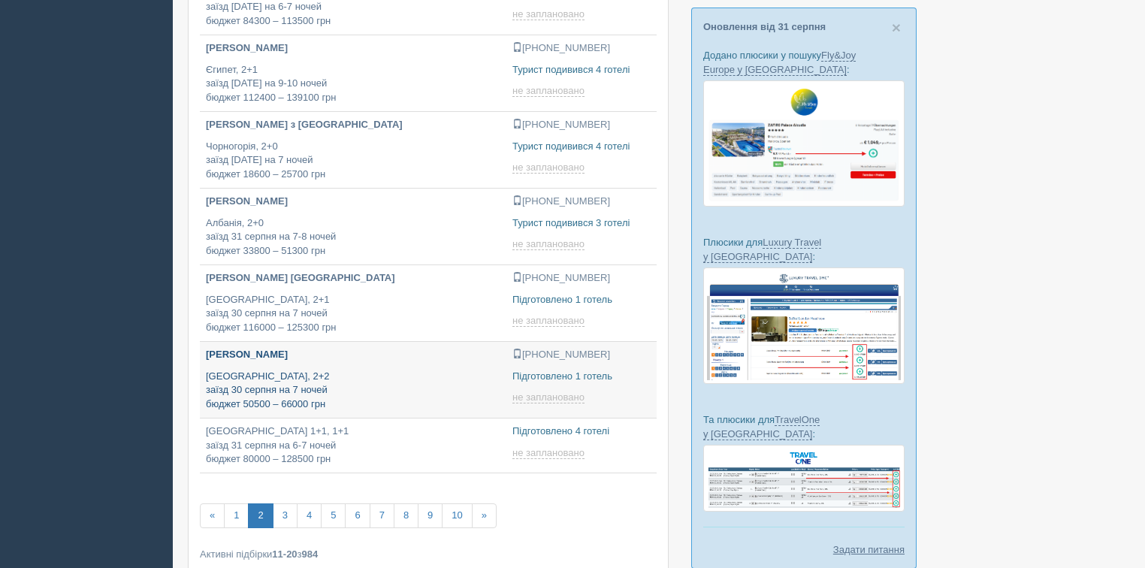
type input "2025-09-01 17:05"
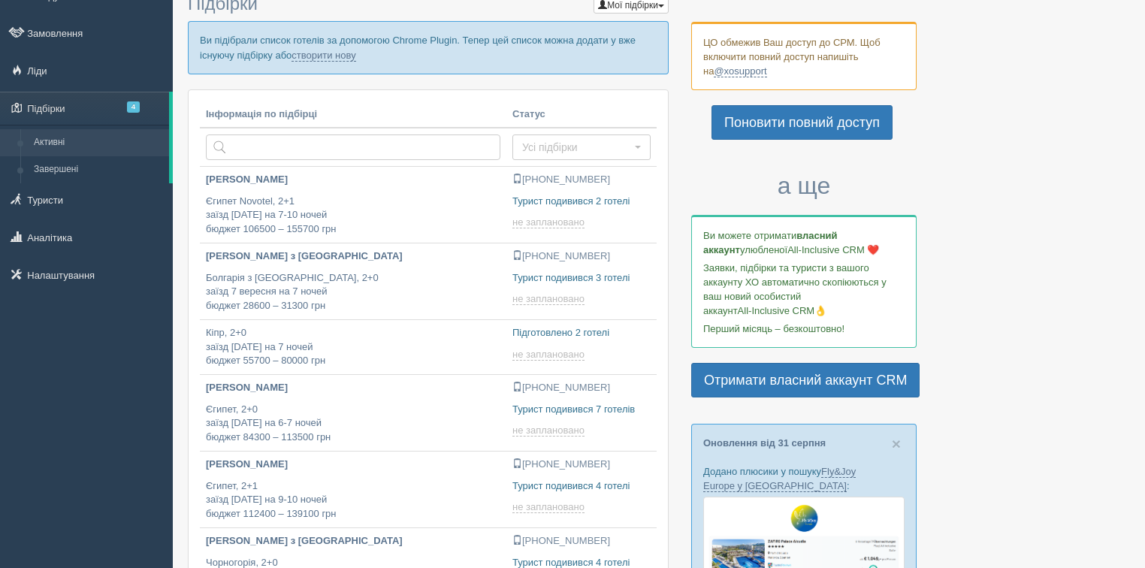
scroll to position [60, 0]
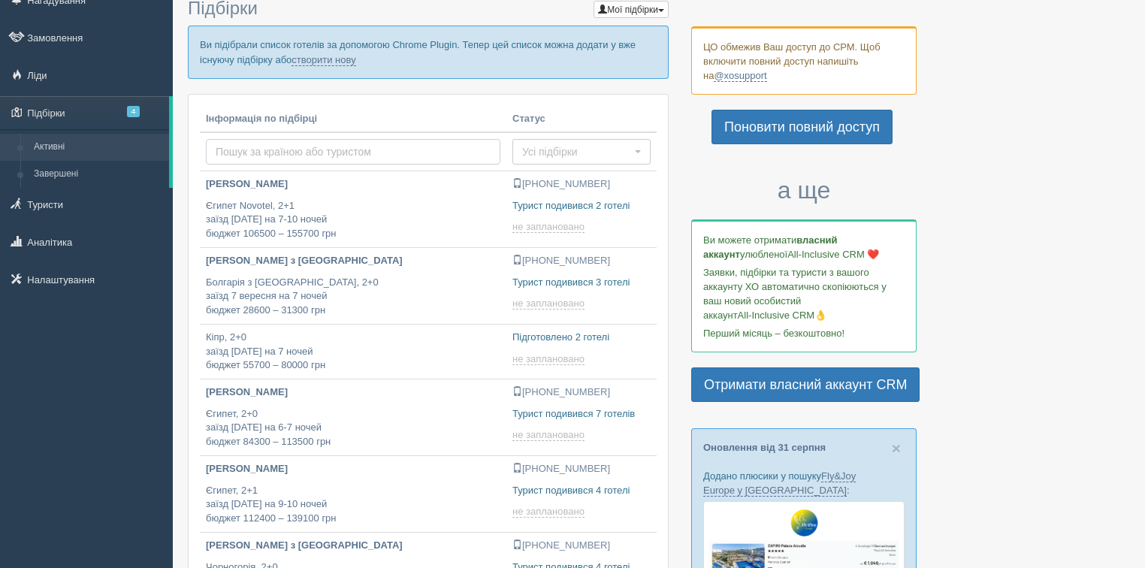
click at [265, 145] on input "text" at bounding box center [353, 152] width 295 height 26
drag, startPoint x: 262, startPoint y: 147, endPoint x: 180, endPoint y: 150, distance: 81.2
click at [180, 150] on div "Підбірки Мої підбірки Мої підбірки Анна Андрійченко Марія Сидорова Ви підібрали…" at bounding box center [659, 508] width 973 height 1136
drag, startPoint x: 270, startPoint y: 151, endPoint x: 183, endPoint y: 147, distance: 87.3
click at [183, 147] on div "Підбірки Мої підбірки Мої підбірки Анна Андрійченко Марія Сидорова Ви підібрали…" at bounding box center [659, 508] width 973 height 1136
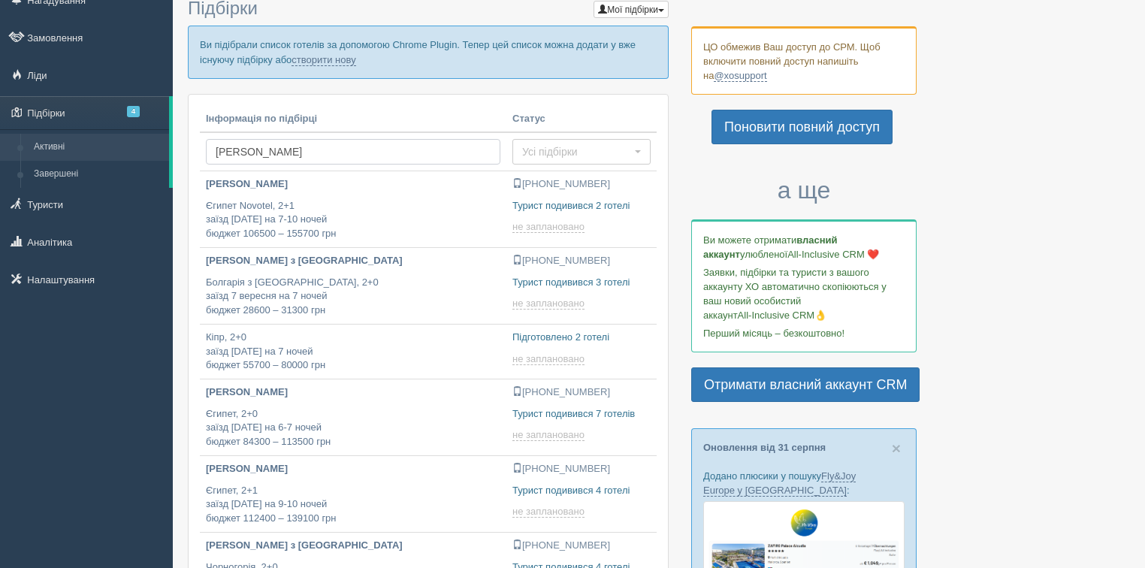
type input "анастасія"
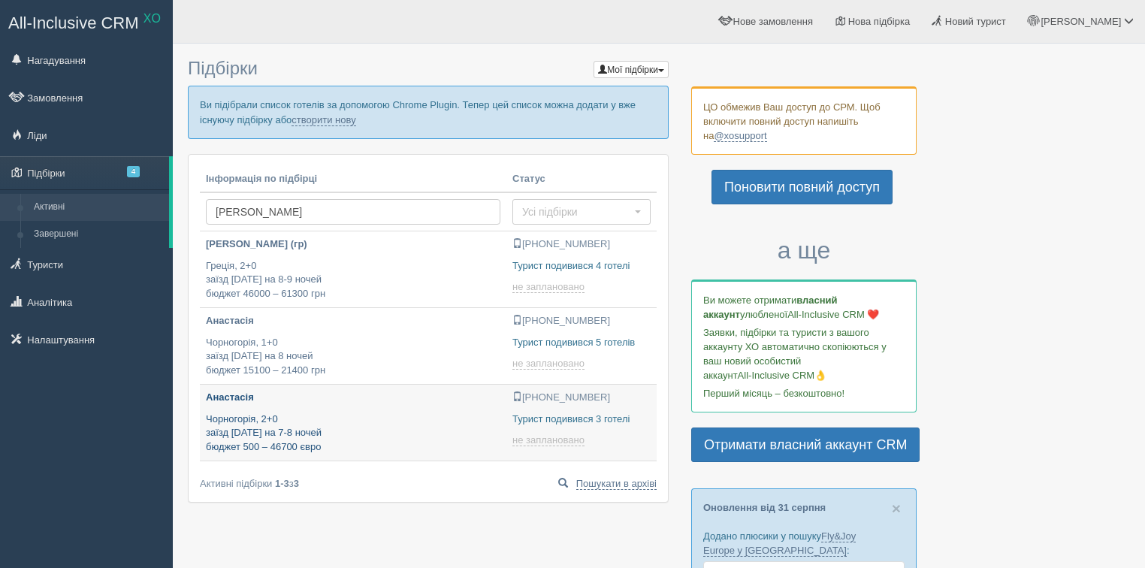
type input "2025-09-01 12:10"
type input "2025-09-01 14:25"
click at [281, 213] on input "анастасія" at bounding box center [353, 212] width 295 height 26
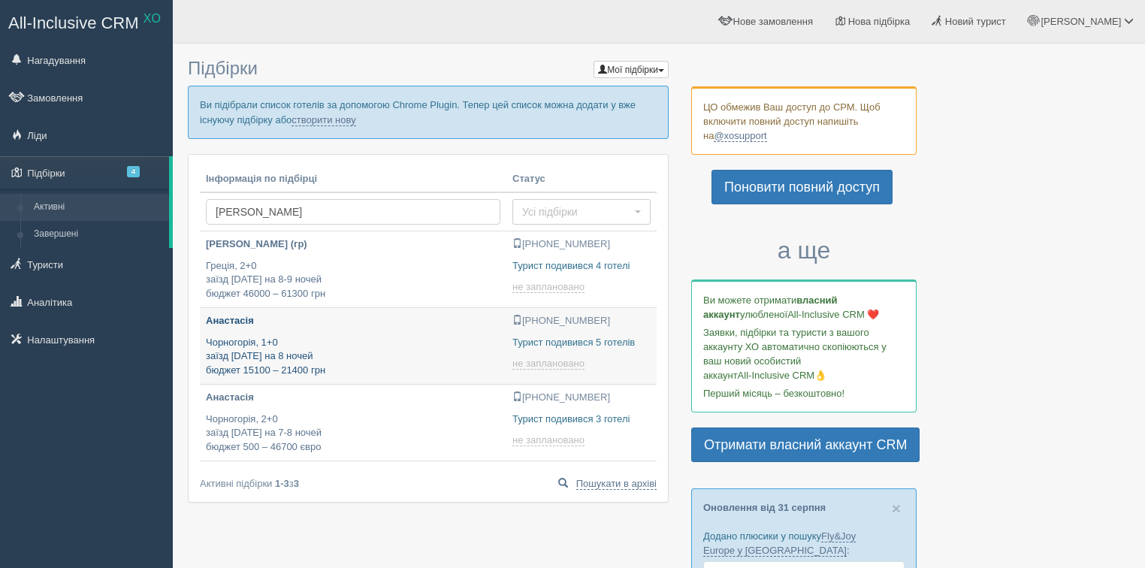
type input "2025-09-01 20:50"
click at [72, 171] on link "Підбірки 4" at bounding box center [84, 172] width 169 height 33
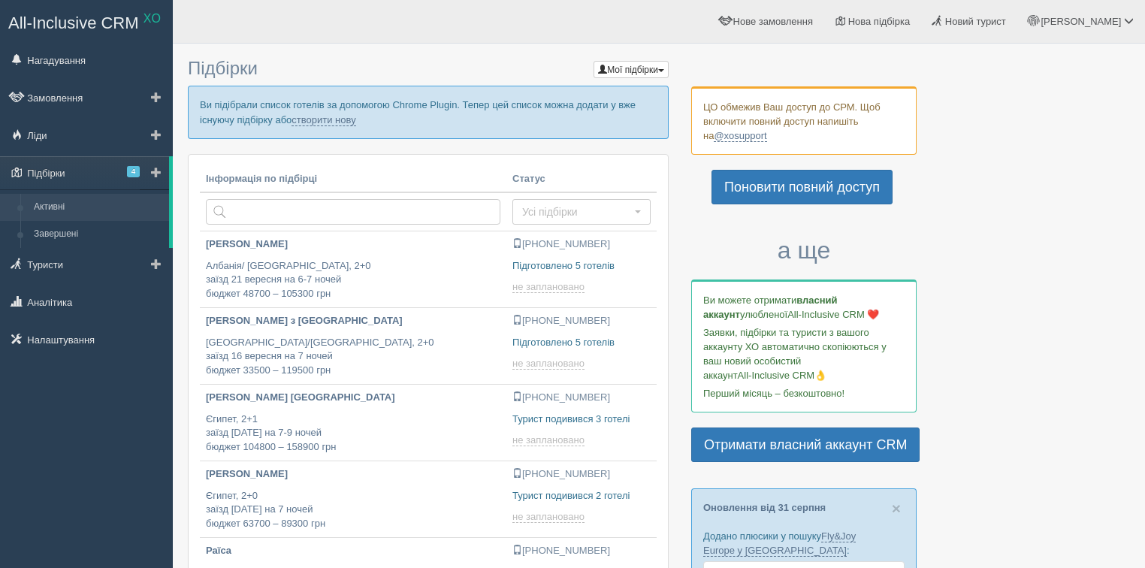
click at [156, 168] on span at bounding box center [156, 172] width 11 height 11
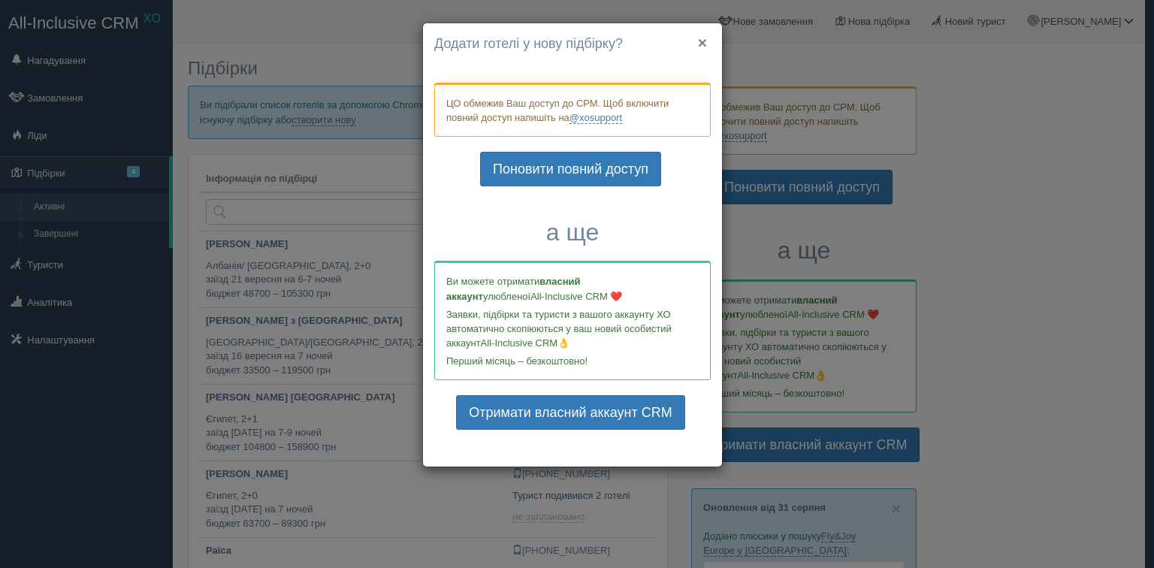
click at [706, 42] on button "×" at bounding box center [702, 43] width 9 height 16
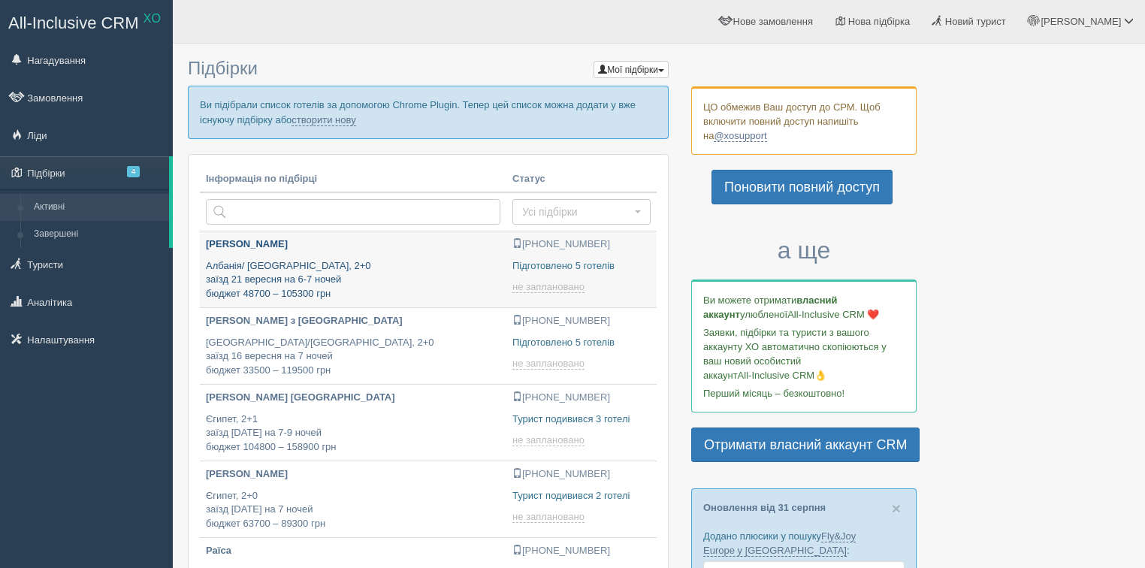
type input "[DATE] 21:20"
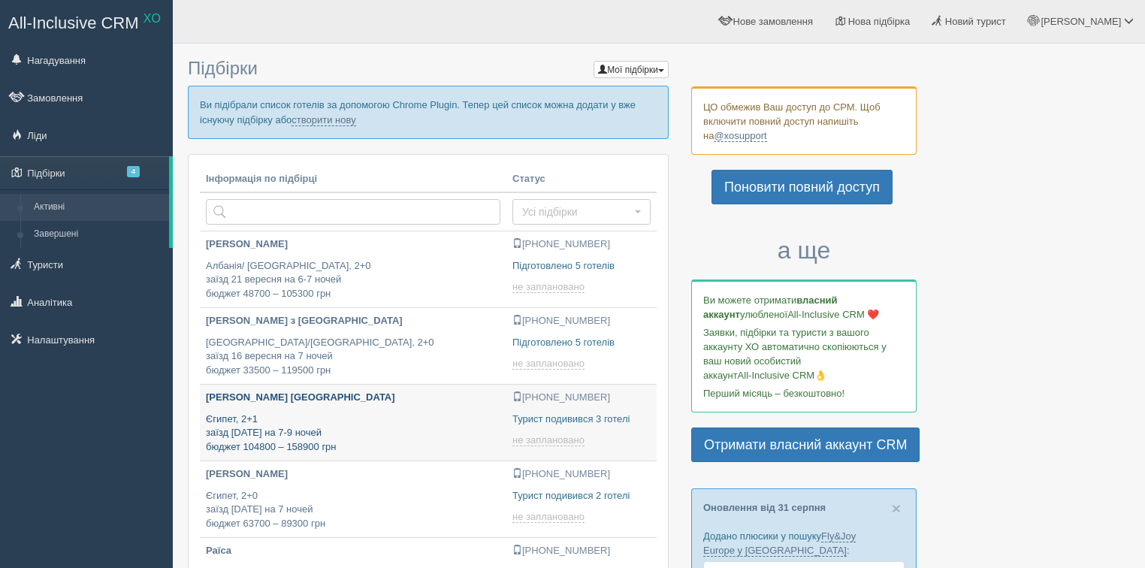
type input "[DATE] 12:40"
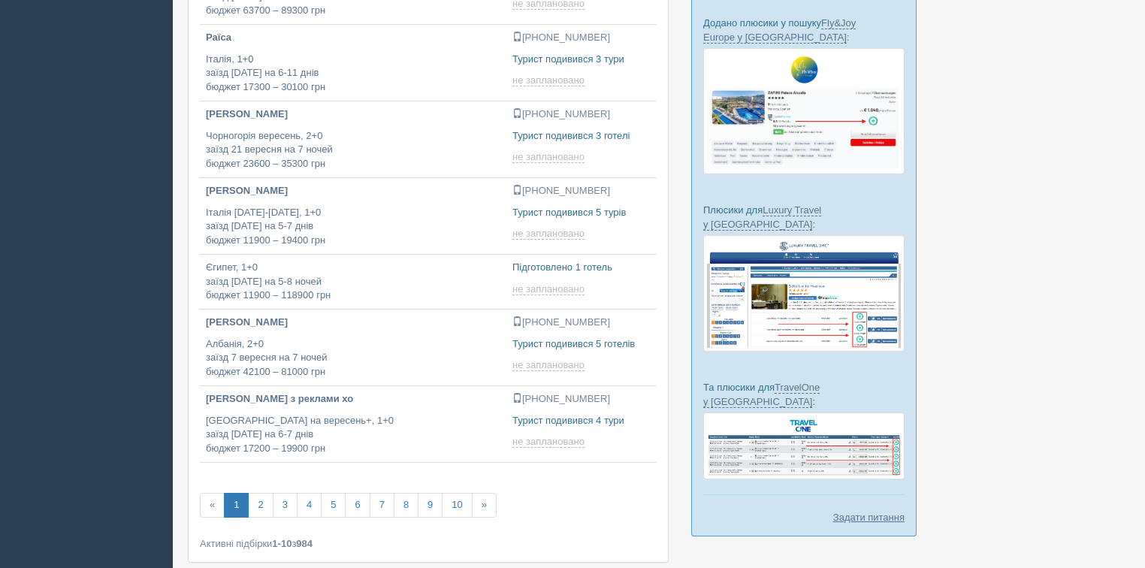
scroll to position [588, 0]
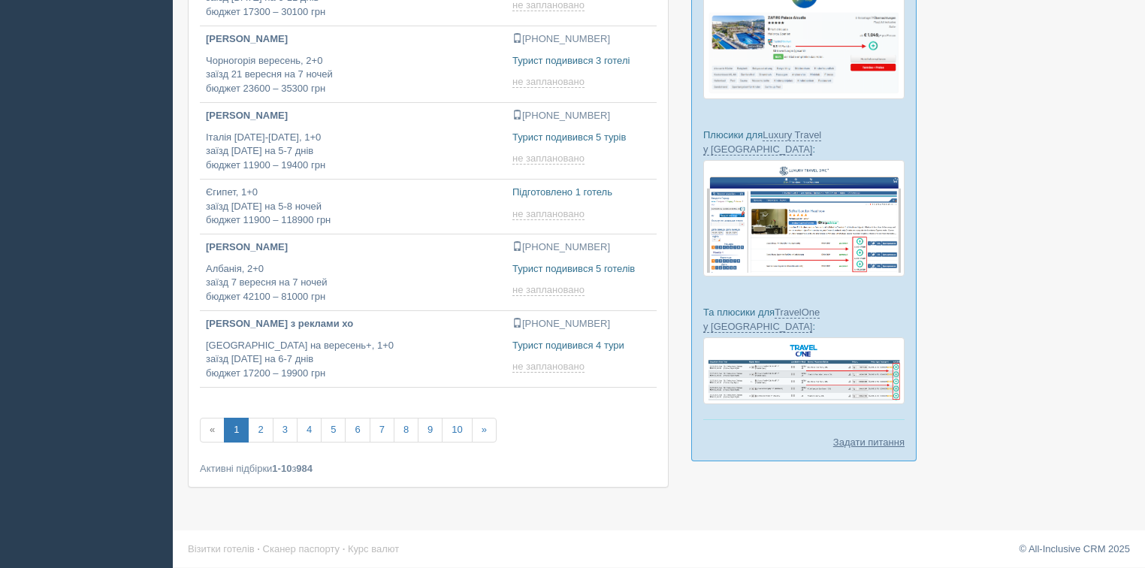
type input "[DATE] 20:40"
click at [261, 424] on link "2" at bounding box center [260, 430] width 25 height 25
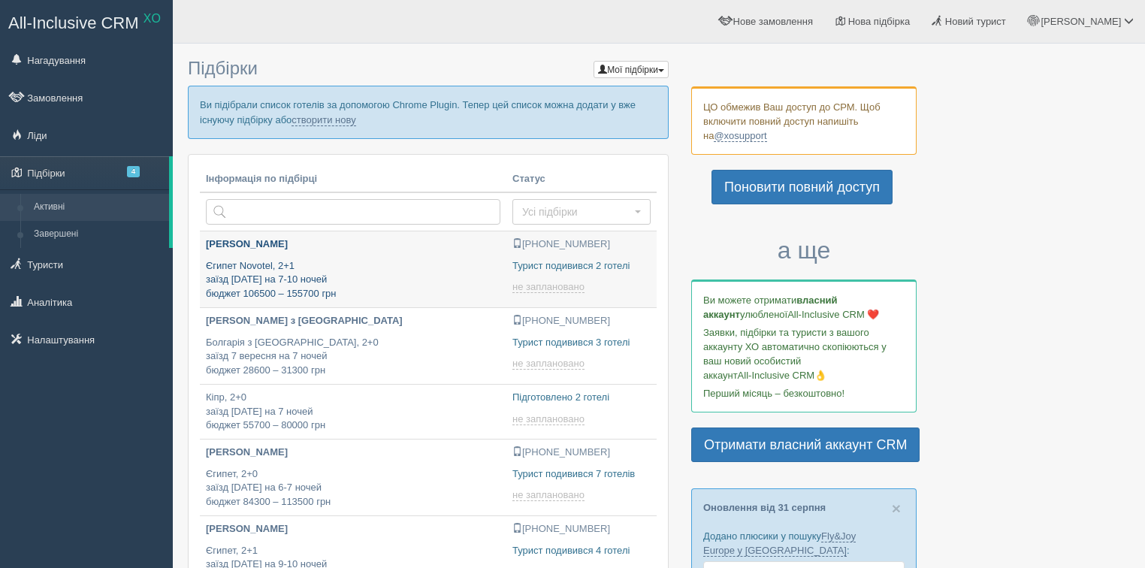
type input "2025-09-01 19:50"
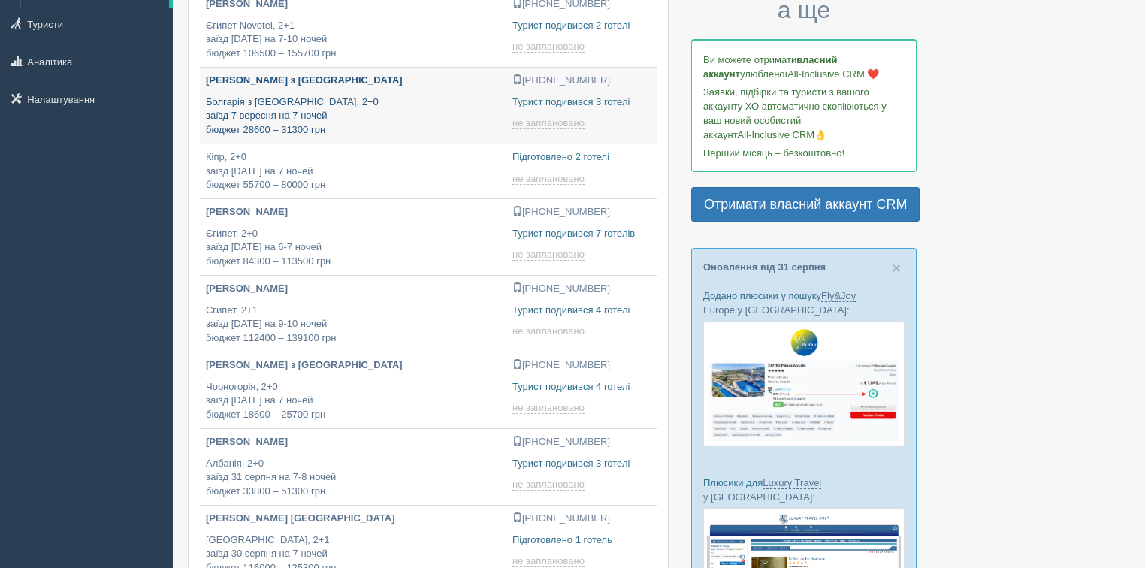
type input "2025-09-01 13:40"
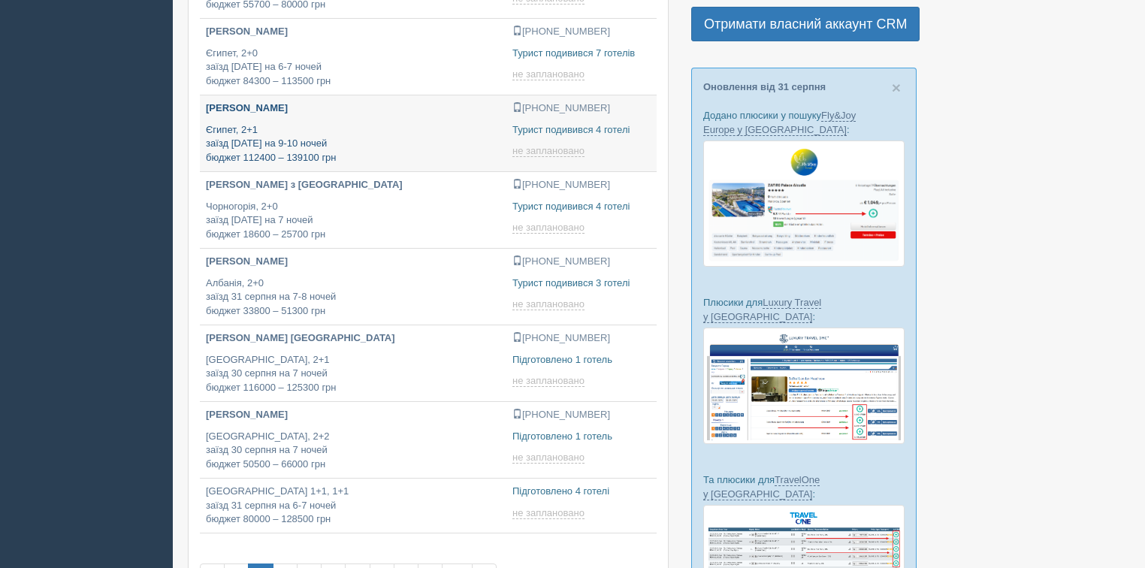
type input "2025-09-01 18:25"
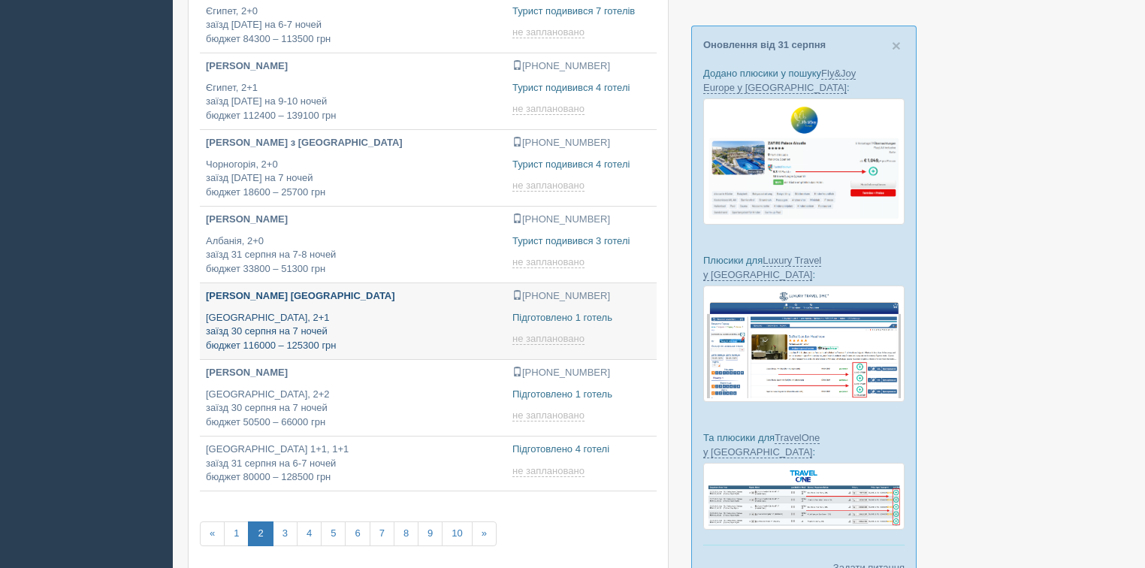
type input "2025-09-01 17:05"
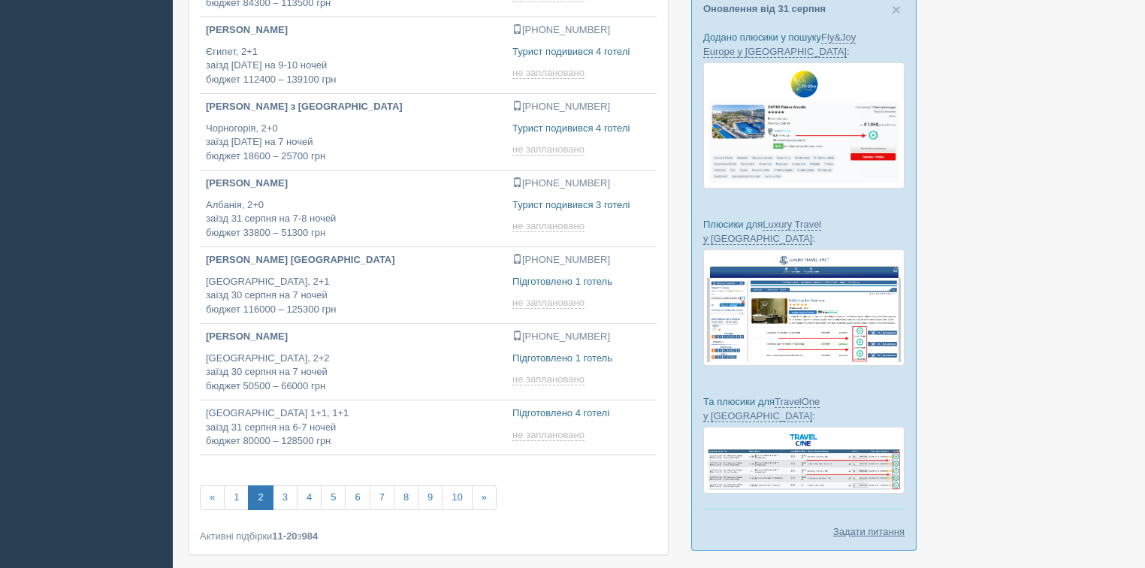
scroll to position [541, 0]
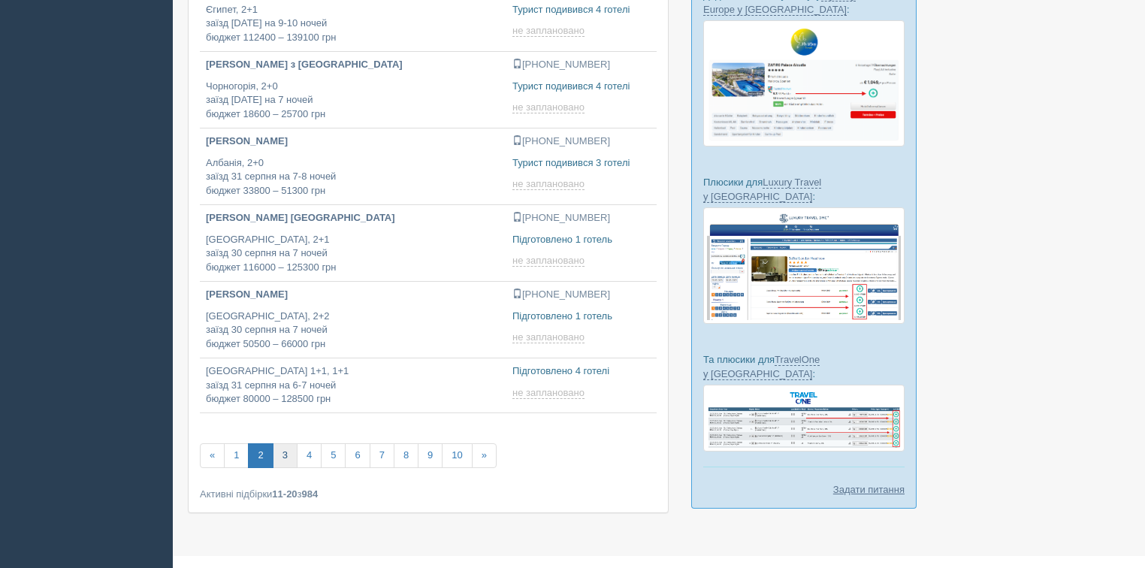
click at [283, 455] on link "3" at bounding box center [285, 455] width 25 height 25
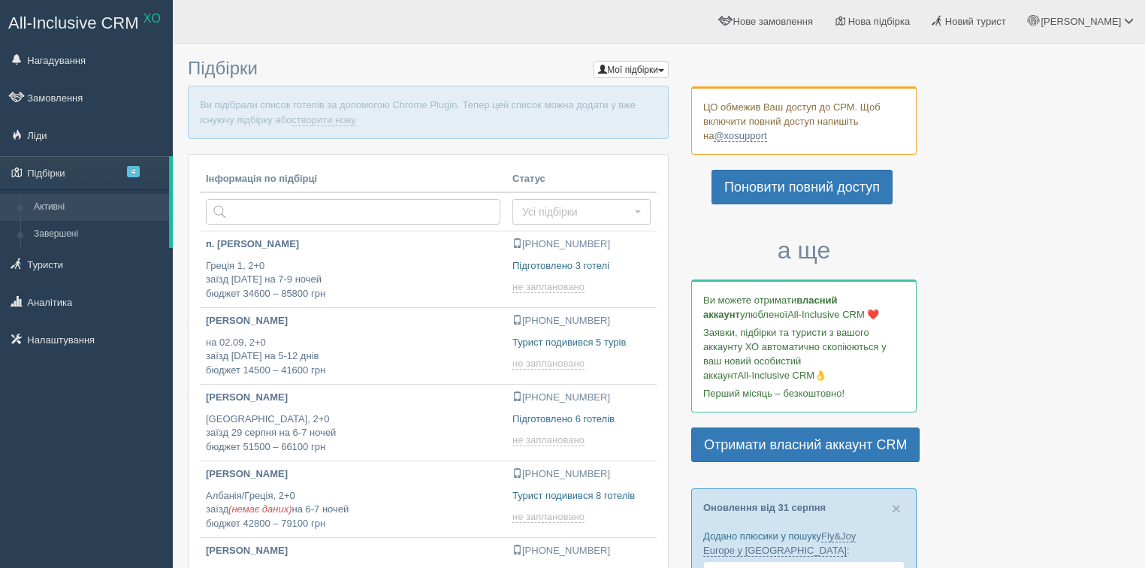
type input "[DATE] 13:50"
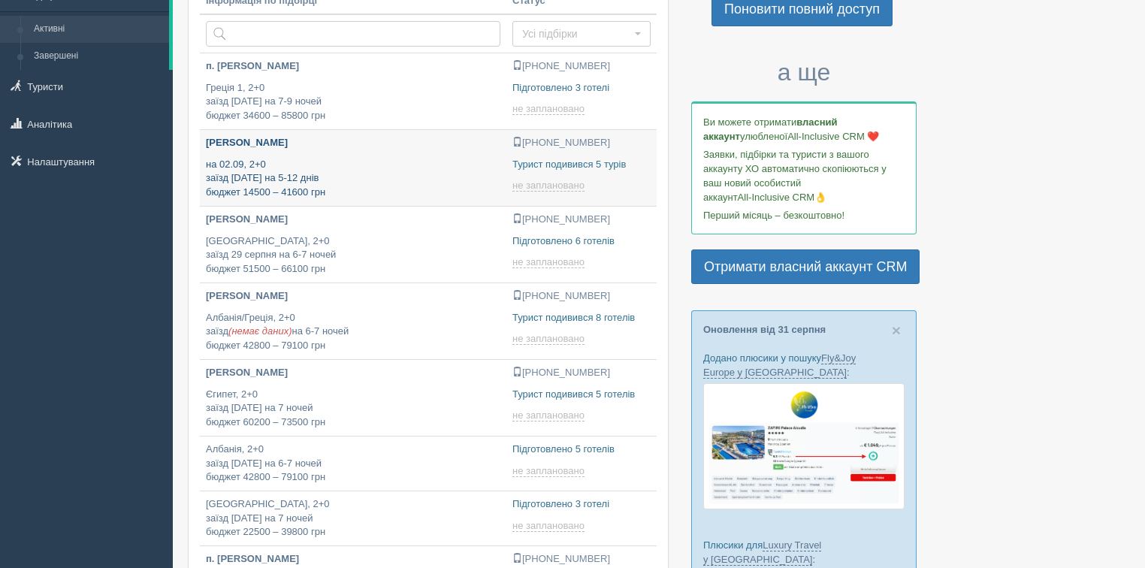
scroll to position [180, 0]
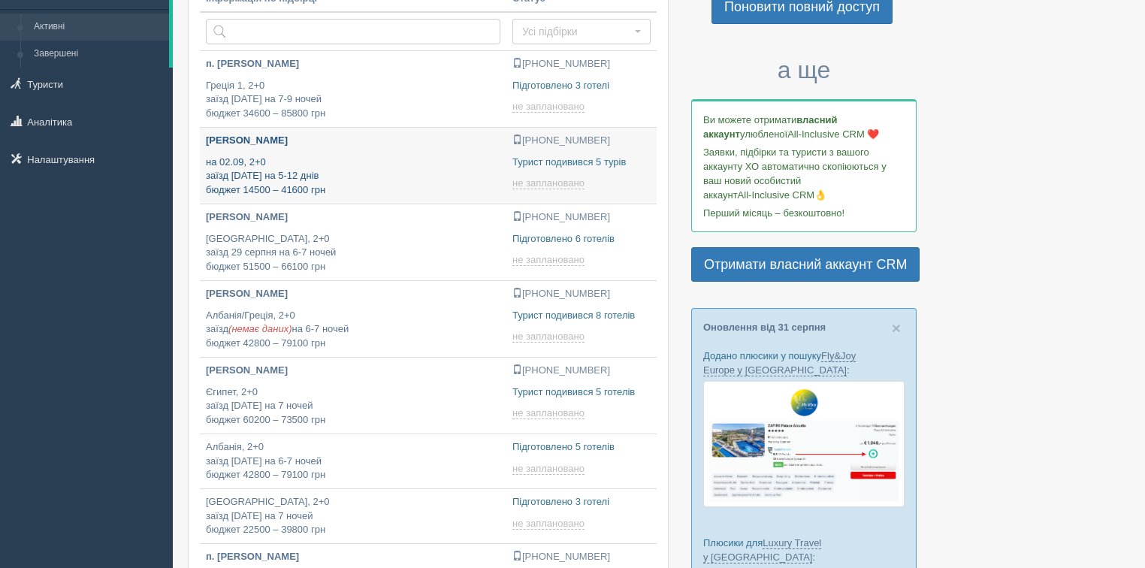
type input "[DATE] 14:50"
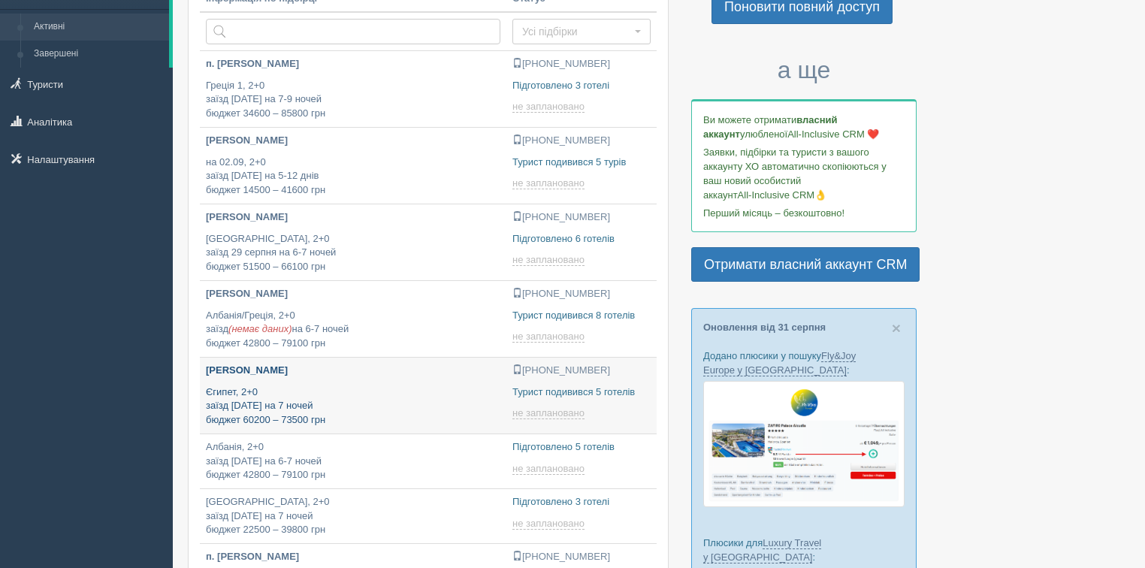
click at [429, 380] on div "[PERSON_NAME] Єгипет, 2+0 заїзд [DATE] на 7 ночей бюджет 60200 – 73500 грн" at bounding box center [353, 395] width 295 height 63
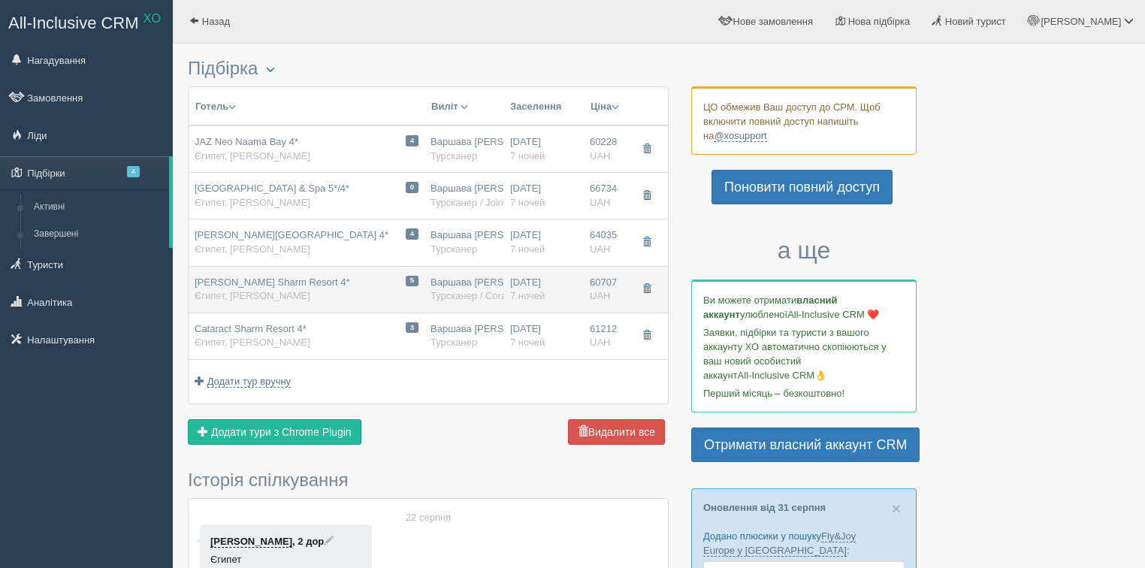
click at [496, 285] on div "Варшава Фредерік Шопен WAW Турсканер / Coral" at bounding box center [465, 290] width 68 height 28
type input "Ivy Cyrene Sharm Resort 4*"
type input "https://www.booking.com/hotel/eg/sol-sharm.uk.html"
type textarea "для дорослих від 13 років Гості готелю можуть користуватися територією готелю I…"
type input "Єгипет"
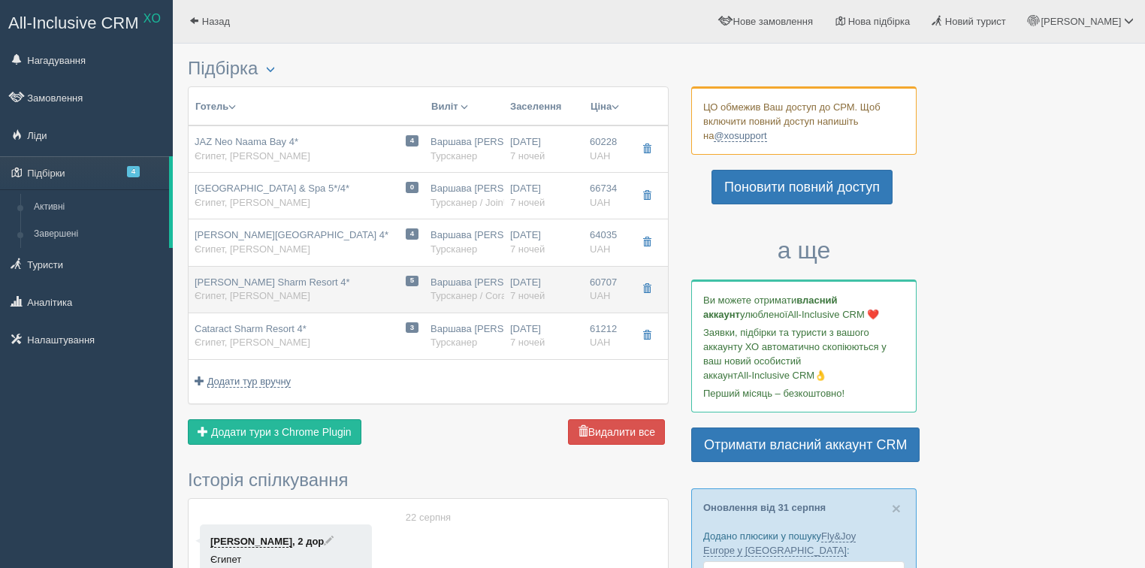
type input "Шарм ель Шейх"
type input "60707.00"
type input "Варшава Фредерік Шопен WAW"
type input "Шарм-еш-Шейх SSH"
type input "Enter Air"
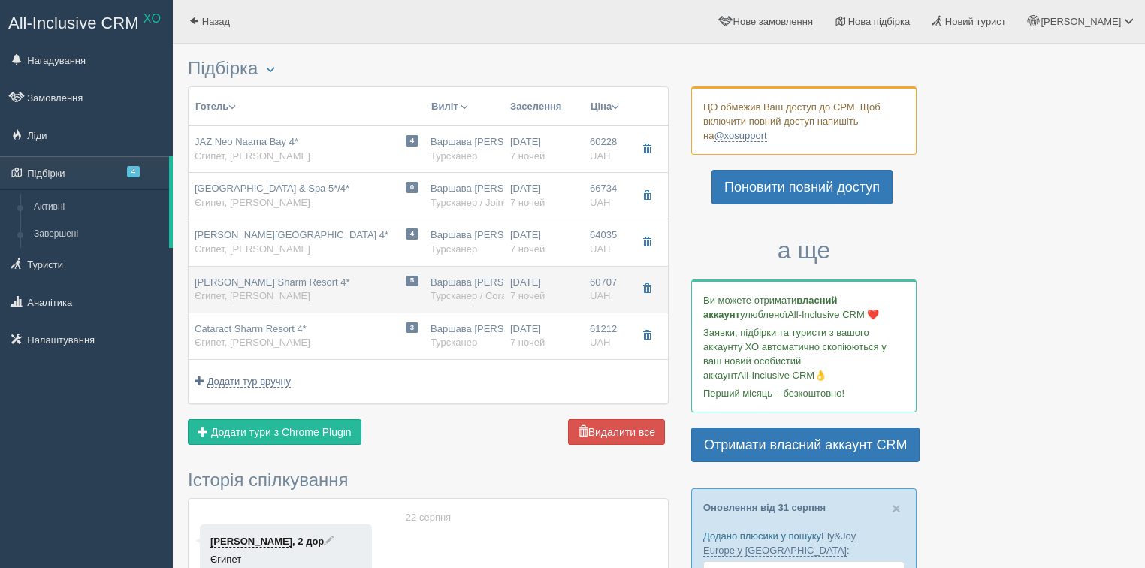
type input "7"
type input "Standard Garden View"
type input "AI"
type input "Турсканер / Coral"
type input "https://moituristy.com/tf/tourscanner/offer/10608/3093113380872480"
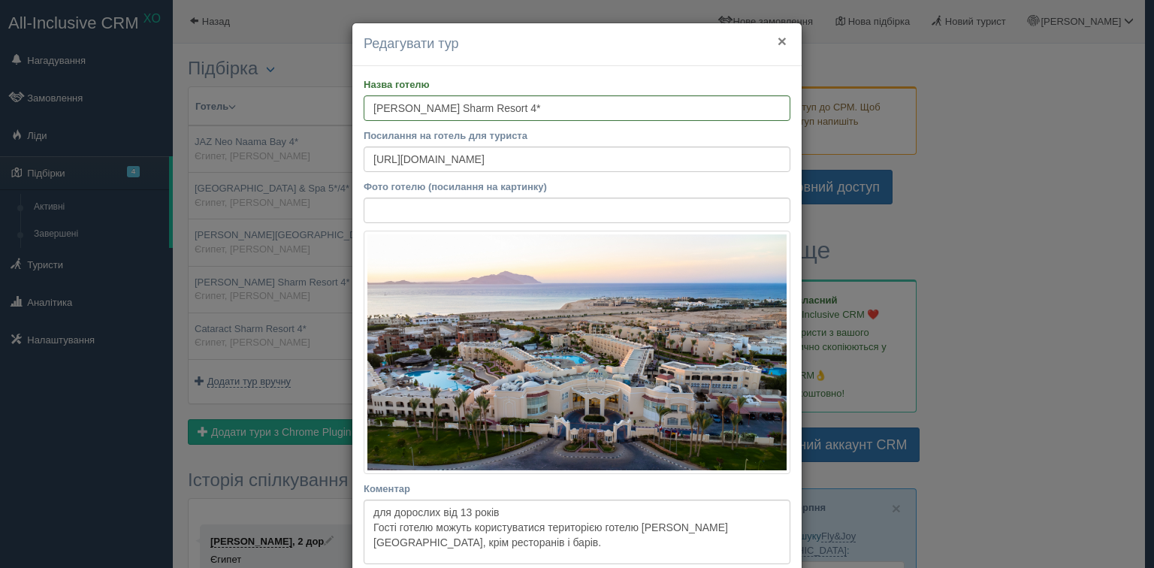
click at [778, 38] on button "×" at bounding box center [782, 41] width 9 height 16
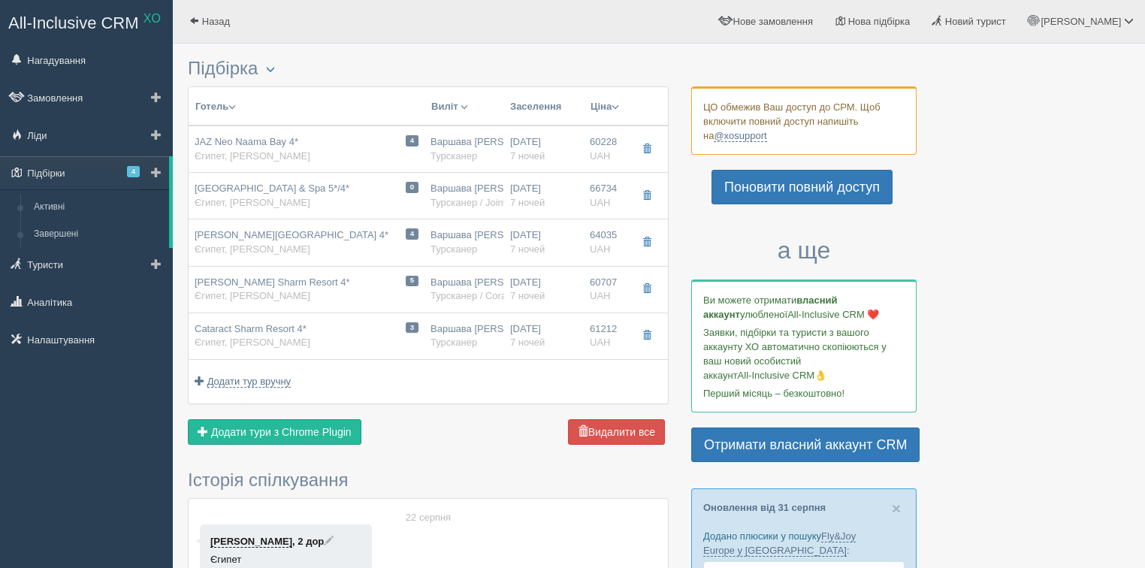
click at [151, 171] on span at bounding box center [156, 172] width 11 height 11
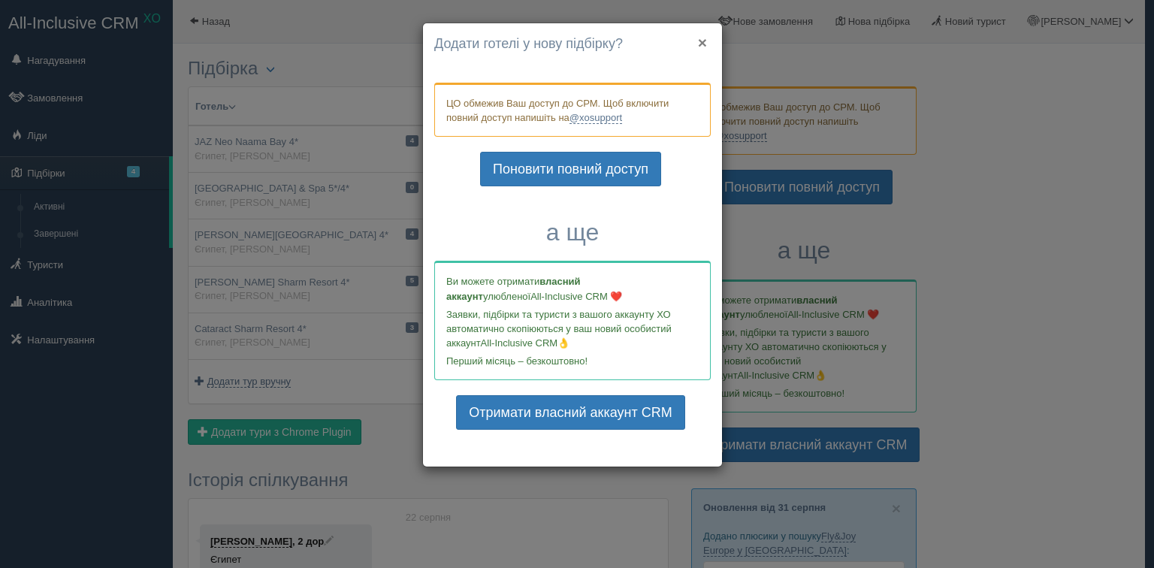
click at [698, 38] on button "×" at bounding box center [702, 43] width 9 height 16
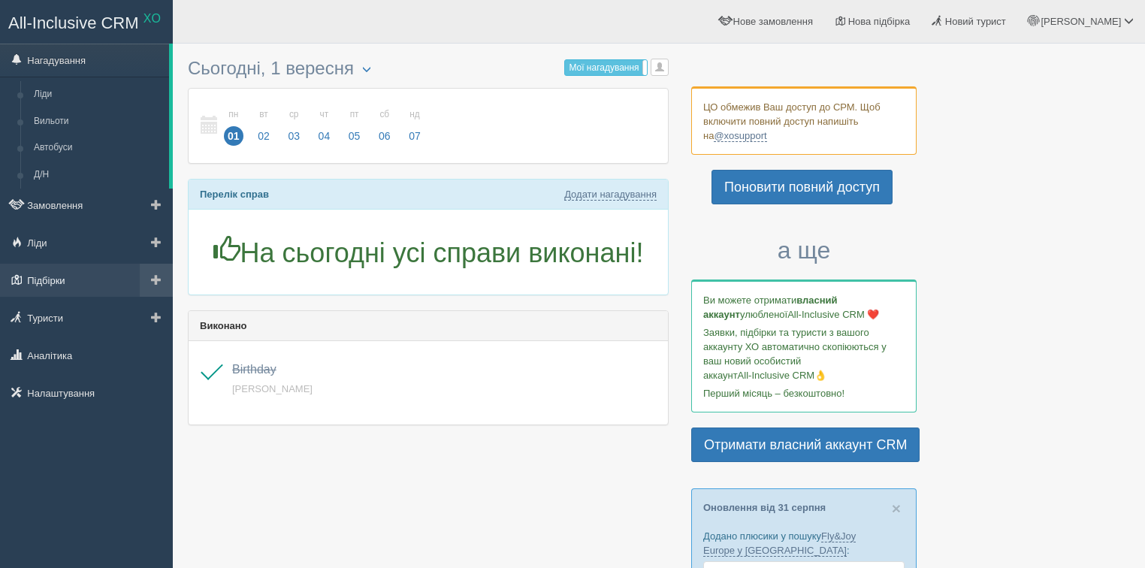
click at [104, 277] on link "Підбірки" at bounding box center [86, 280] width 173 height 33
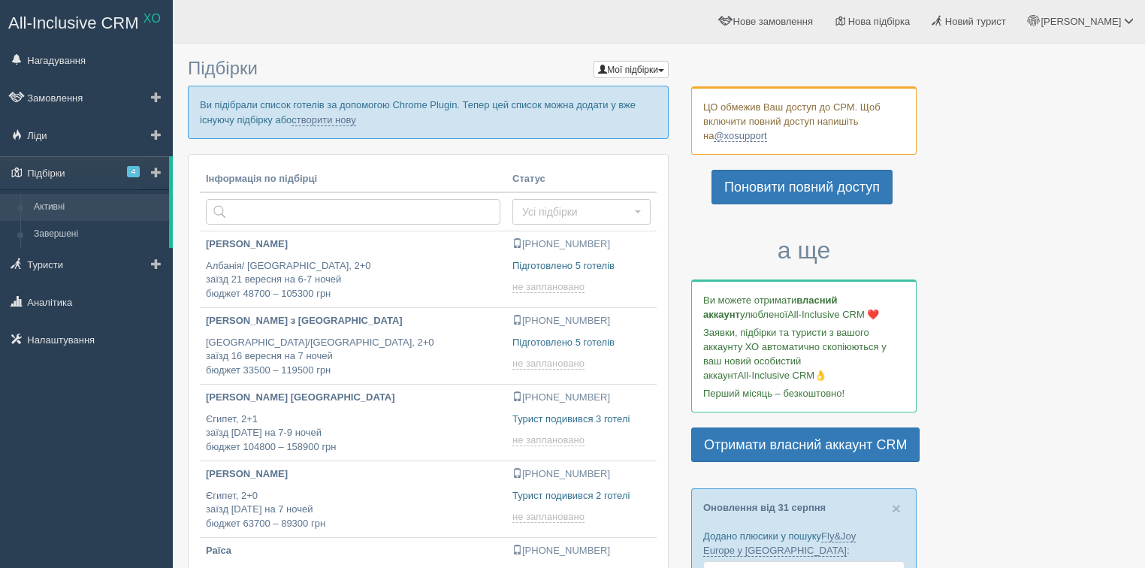
click at [159, 164] on link at bounding box center [154, 172] width 29 height 33
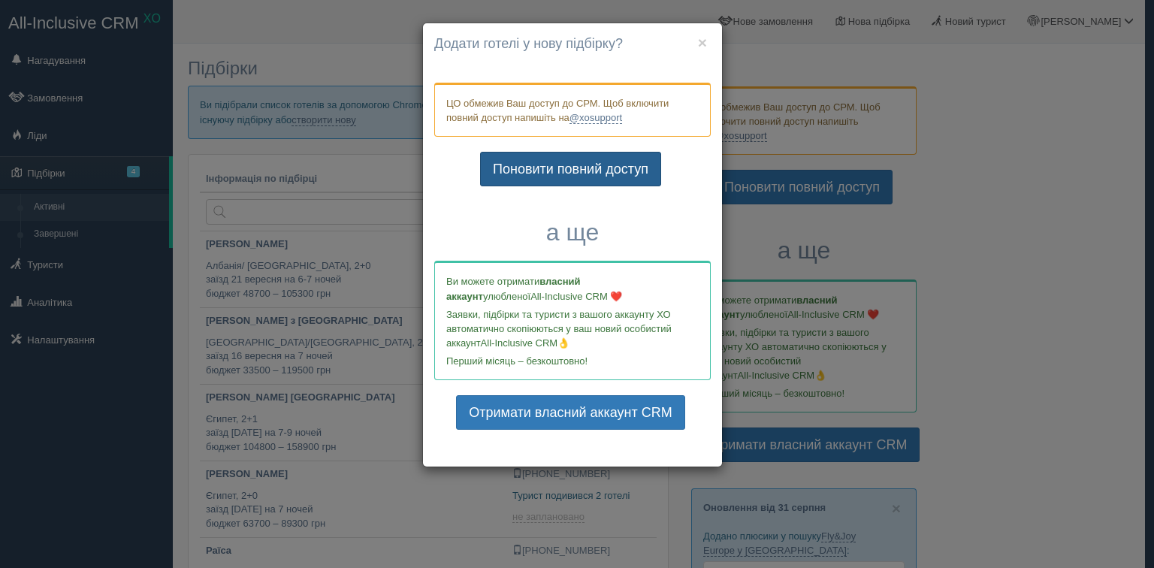
click at [613, 159] on link "Поновити повний доступ" at bounding box center [570, 169] width 181 height 35
